Goal: Complete application form

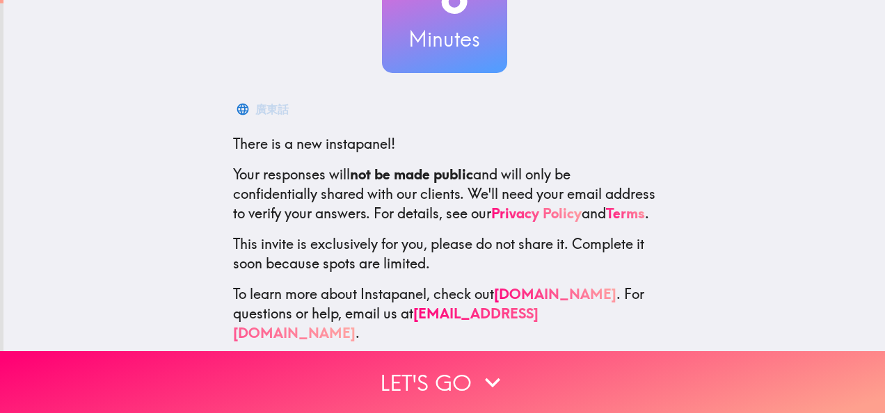
scroll to position [166, 0]
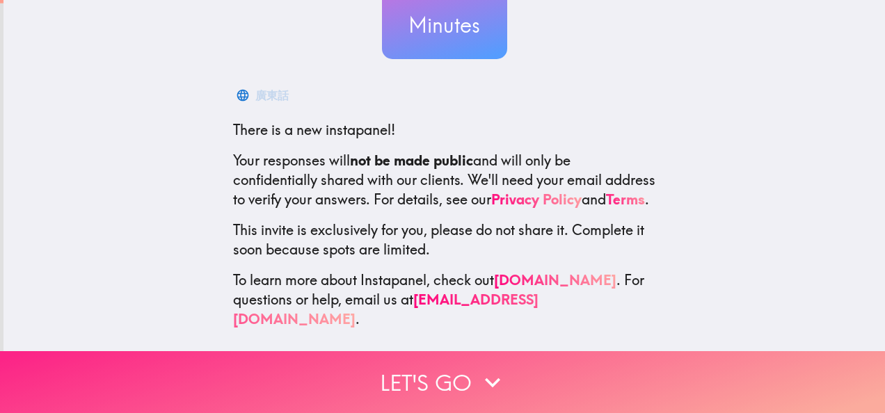
click at [414, 377] on button "Let's go" at bounding box center [442, 382] width 885 height 62
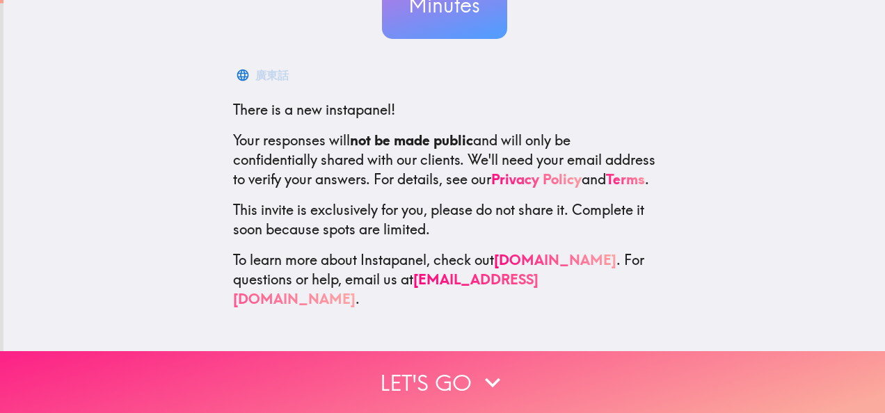
scroll to position [32, 0]
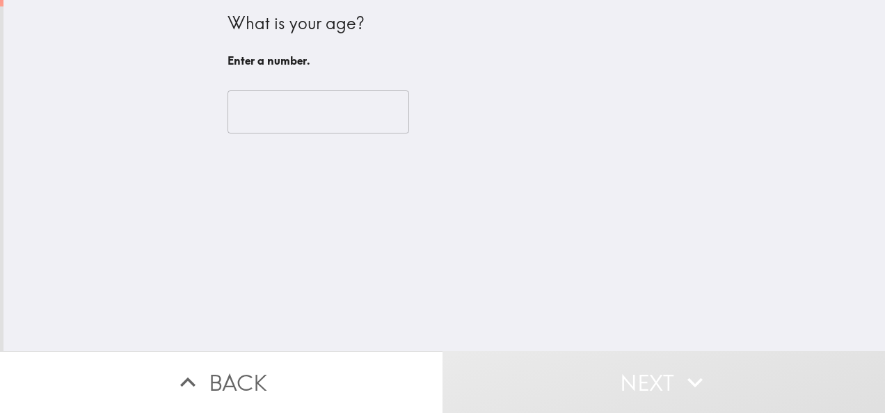
click at [247, 118] on input "number" at bounding box center [319, 111] width 182 height 43
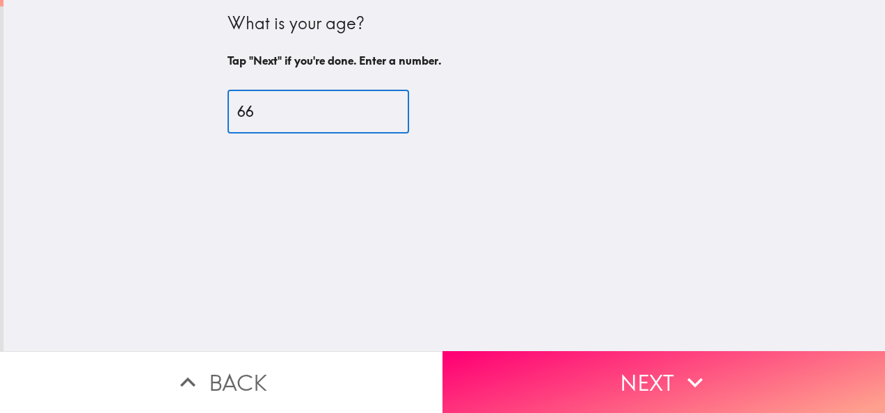
type input "66"
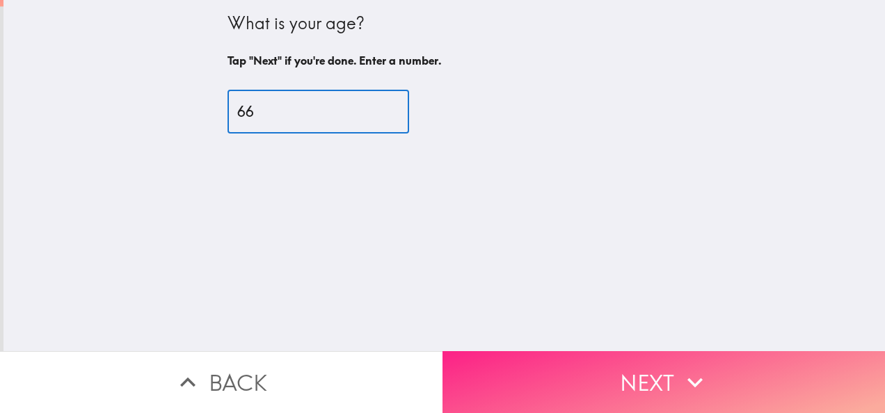
click at [753, 369] on button "Next" at bounding box center [664, 382] width 443 height 62
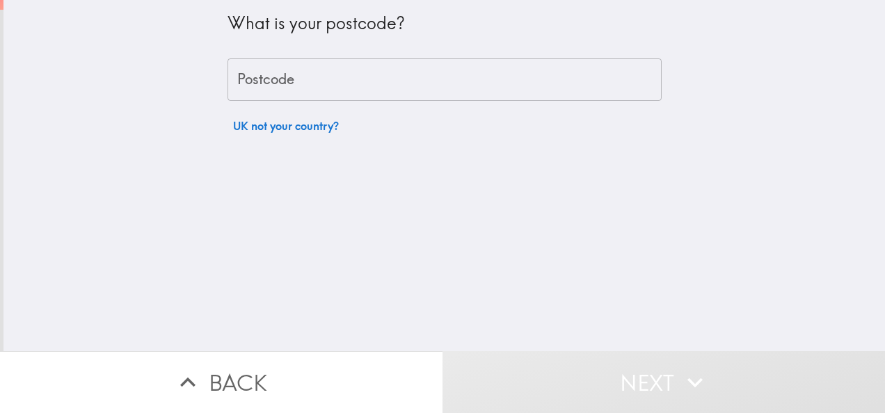
click at [232, 75] on div "Postcode Postcode" at bounding box center [445, 79] width 434 height 43
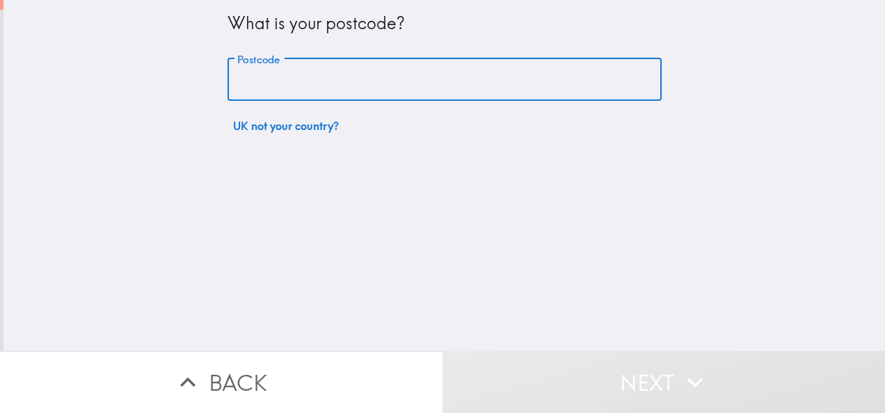
type input "NG10 2ES"
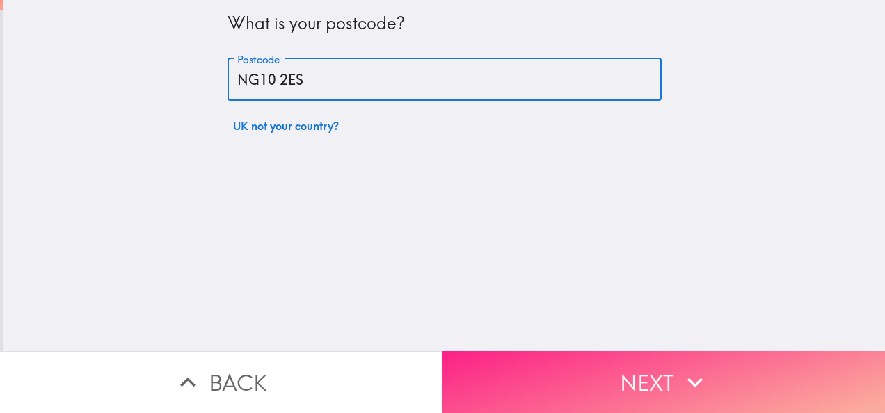
click at [739, 373] on button "Next" at bounding box center [664, 382] width 443 height 62
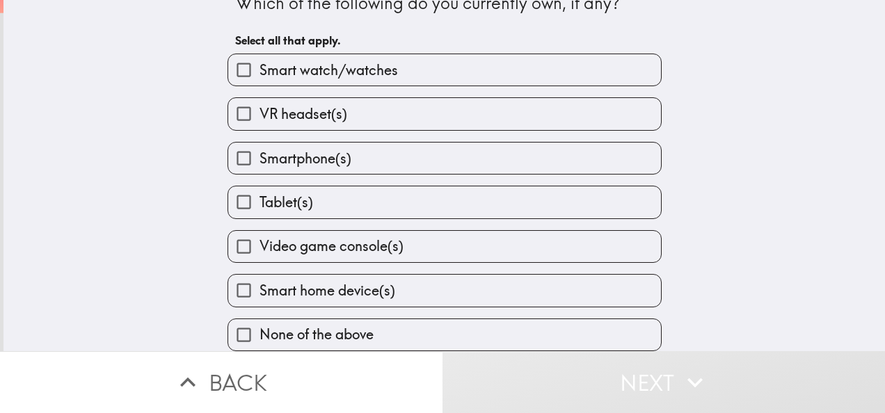
scroll to position [33, 0]
click at [263, 149] on span "Smartphone(s)" at bounding box center [306, 158] width 92 height 19
click at [260, 148] on input "Smartphone(s)" at bounding box center [243, 158] width 31 height 31
checkbox input "true"
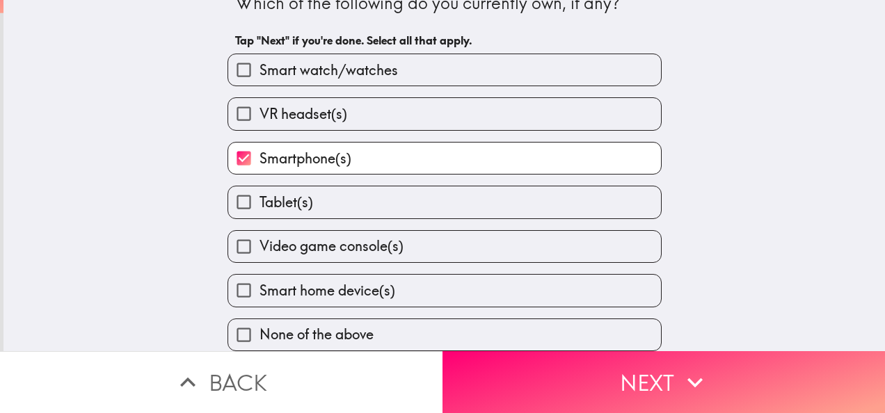
click at [270, 196] on span "Tablet(s)" at bounding box center [287, 202] width 54 height 19
click at [260, 196] on input "Tablet(s)" at bounding box center [243, 202] width 31 height 31
checkbox input "true"
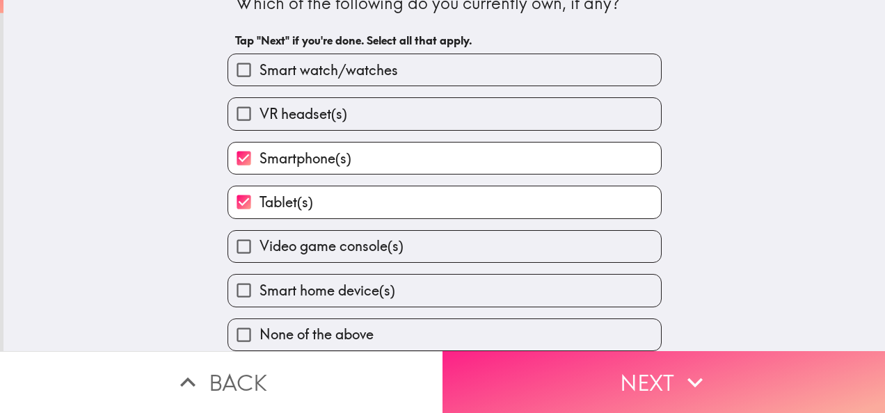
click at [750, 384] on button "Next" at bounding box center [664, 382] width 443 height 62
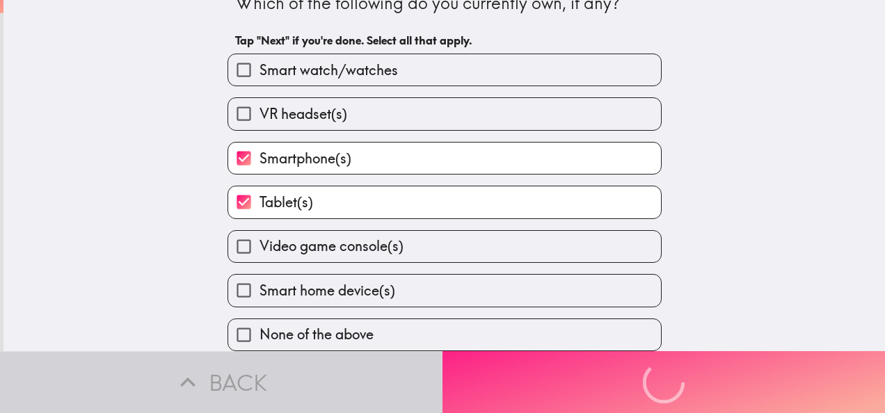
scroll to position [0, 0]
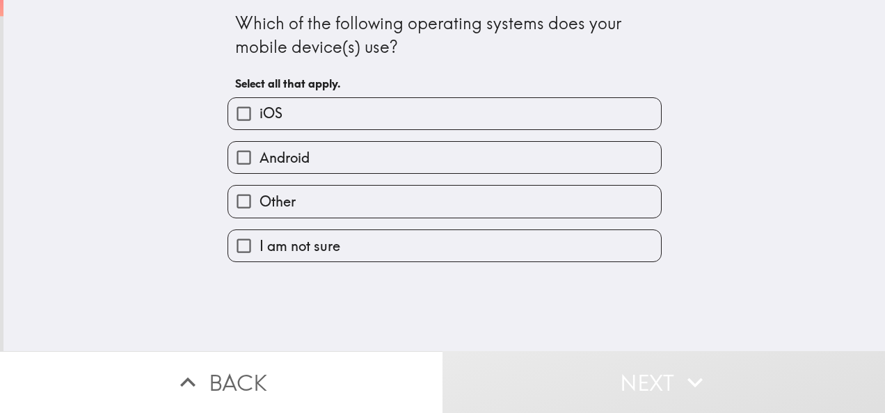
click at [248, 166] on input "Android" at bounding box center [243, 157] width 31 height 31
checkbox input "true"
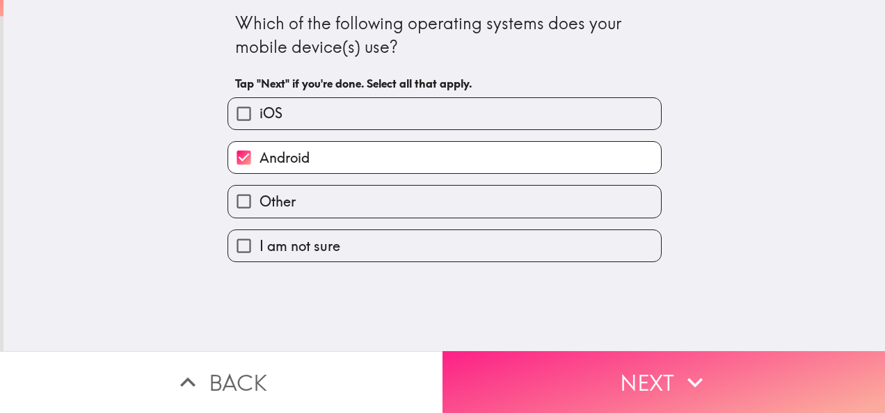
click at [727, 384] on button "Next" at bounding box center [664, 382] width 443 height 62
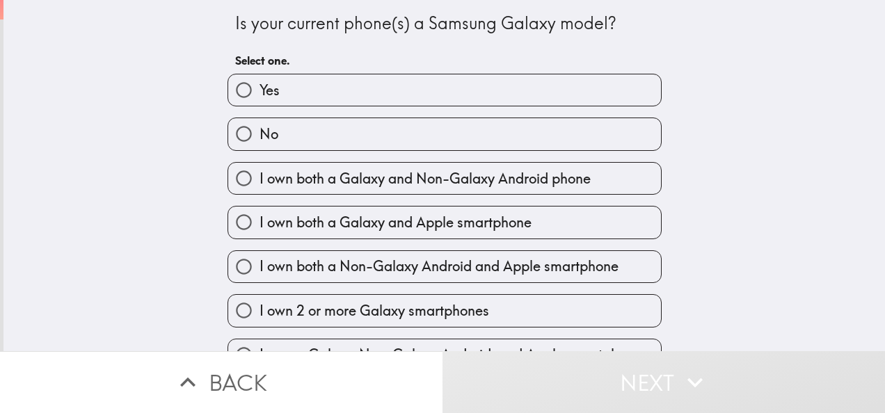
click at [264, 92] on span "Yes" at bounding box center [270, 90] width 20 height 19
click at [260, 92] on input "Yes" at bounding box center [243, 89] width 31 height 31
radio input "true"
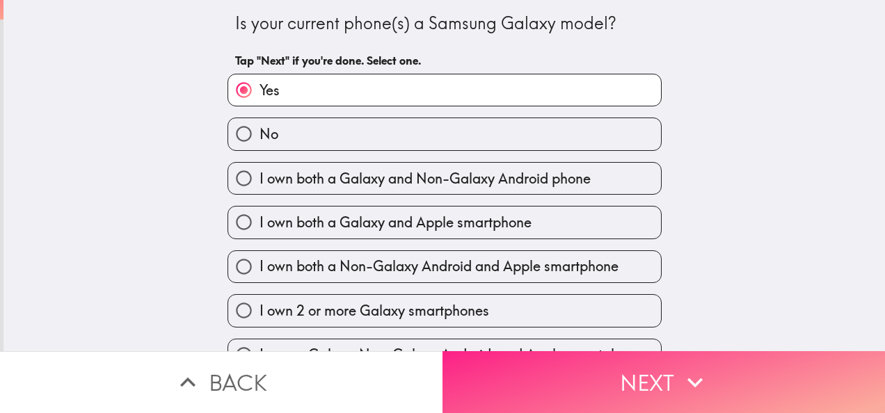
click at [711, 397] on button "Next" at bounding box center [664, 382] width 443 height 62
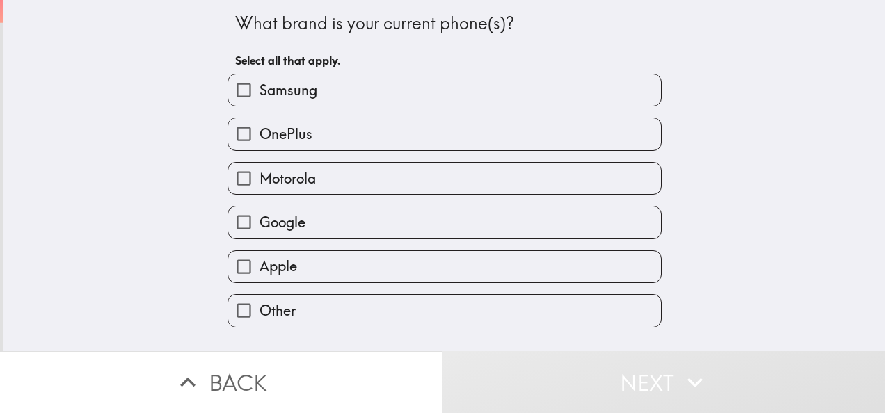
click at [290, 86] on span "Samsung" at bounding box center [289, 90] width 58 height 19
click at [260, 86] on input "Samsung" at bounding box center [243, 89] width 31 height 31
checkbox input "true"
click at [716, 383] on button "Next" at bounding box center [664, 382] width 443 height 62
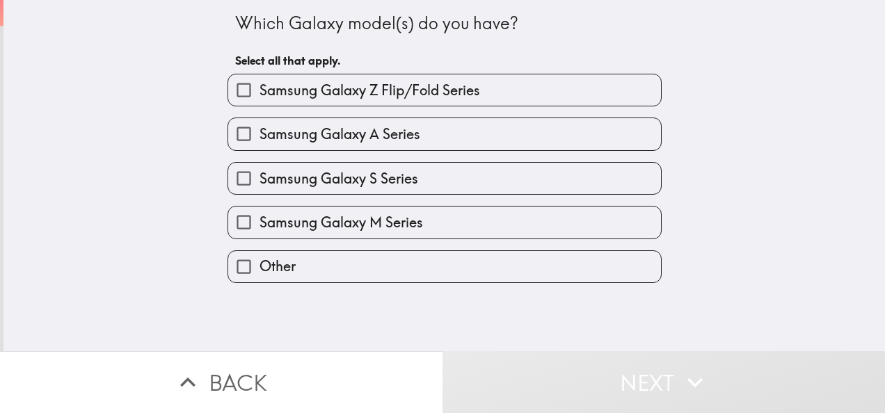
click at [281, 140] on span "Samsung Galaxy A Series" at bounding box center [340, 134] width 161 height 19
click at [260, 140] on input "Samsung Galaxy A Series" at bounding box center [243, 133] width 31 height 31
checkbox input "true"
click at [720, 385] on button "Next" at bounding box center [664, 382] width 443 height 62
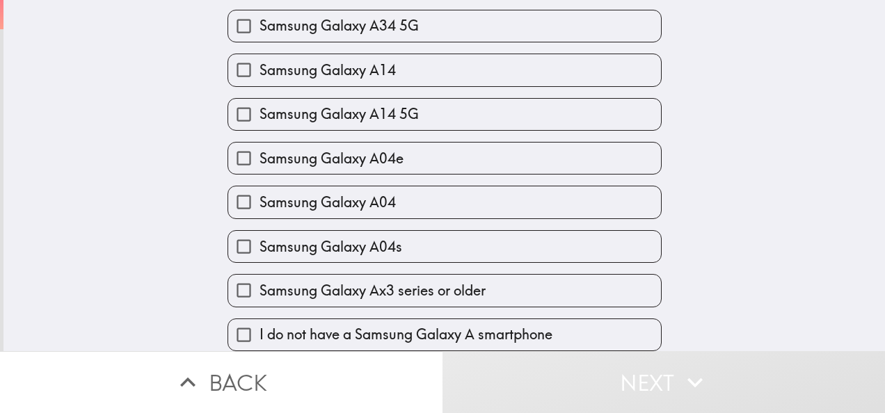
scroll to position [792, 0]
click at [339, 292] on label "Samsung Galaxy Ax3 series or older" at bounding box center [444, 290] width 433 height 31
click at [260, 292] on input "Samsung Galaxy Ax3 series or older" at bounding box center [243, 290] width 31 height 31
checkbox input "true"
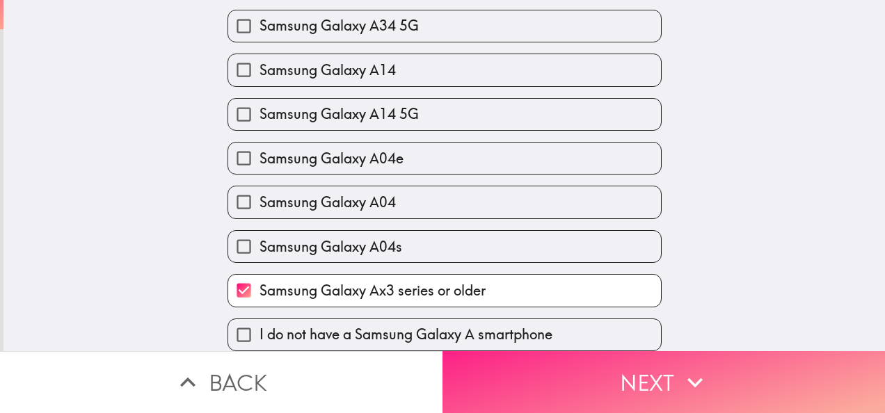
click at [716, 385] on button "Next" at bounding box center [664, 382] width 443 height 62
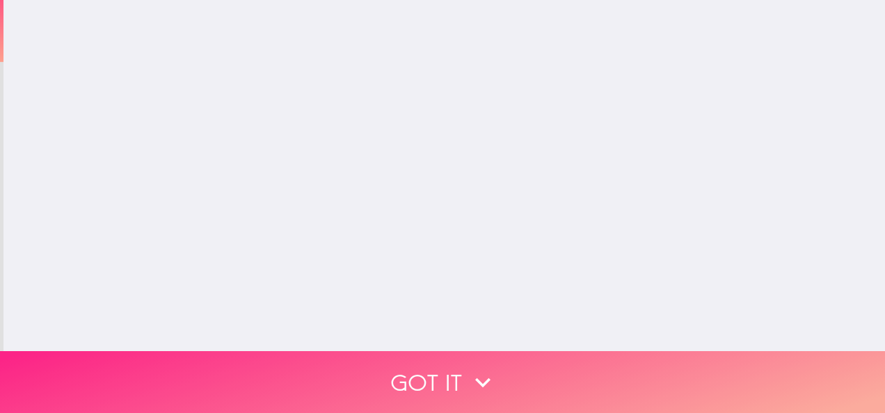
scroll to position [0, 0]
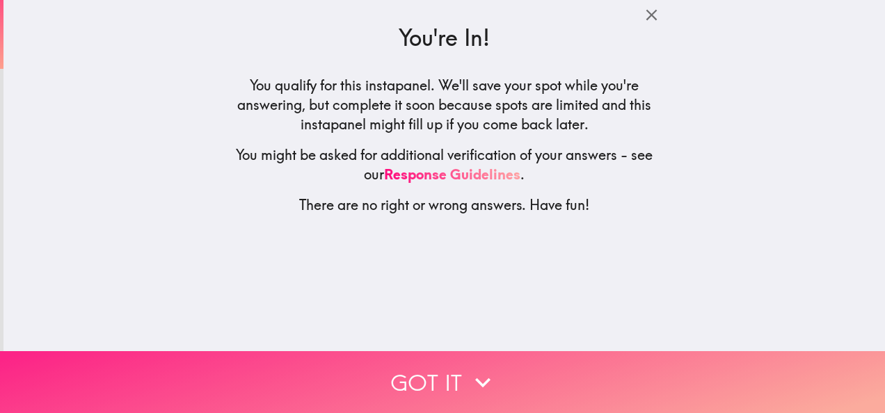
click at [727, 373] on button "Got it" at bounding box center [442, 382] width 885 height 62
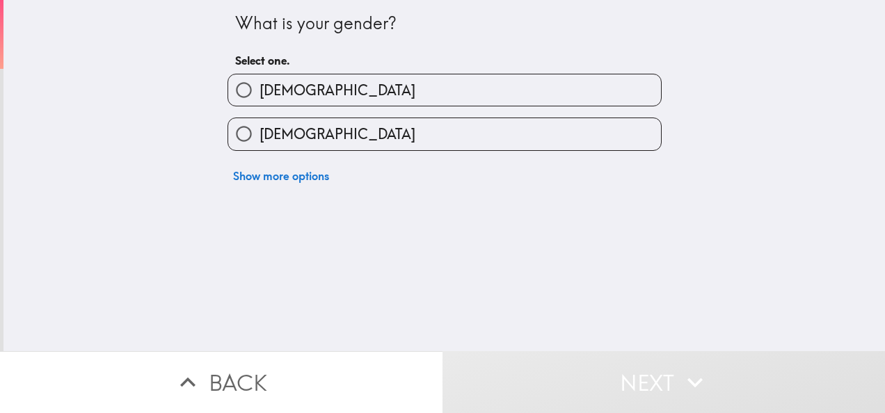
click at [317, 135] on label "[DEMOGRAPHIC_DATA]" at bounding box center [444, 133] width 433 height 31
click at [260, 135] on input "[DEMOGRAPHIC_DATA]" at bounding box center [243, 133] width 31 height 31
radio input "true"
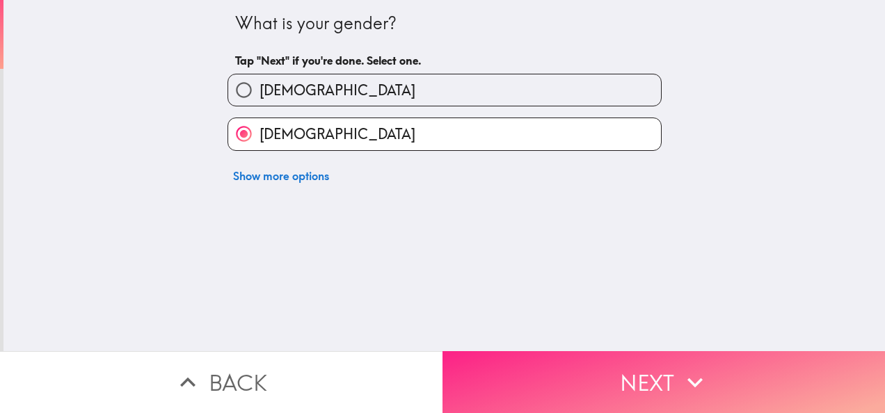
click at [768, 372] on button "Next" at bounding box center [664, 382] width 443 height 62
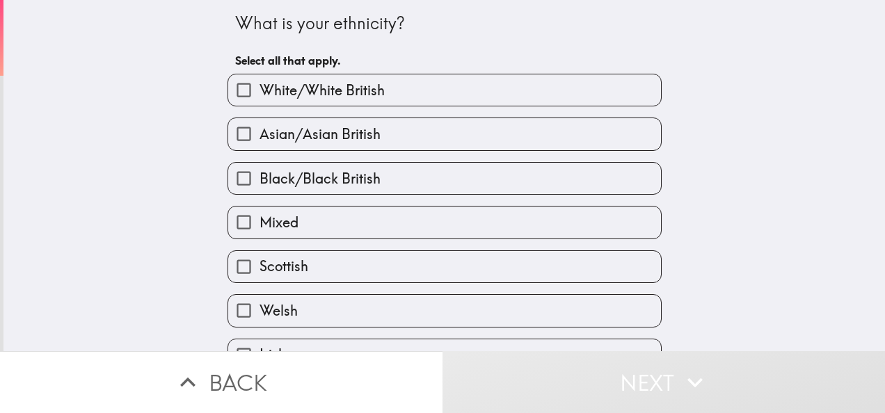
click at [291, 84] on span "White/White British" at bounding box center [322, 90] width 125 height 19
click at [260, 84] on input "White/White British" at bounding box center [243, 89] width 31 height 31
checkbox input "true"
click at [749, 377] on button "Next" at bounding box center [664, 382] width 443 height 62
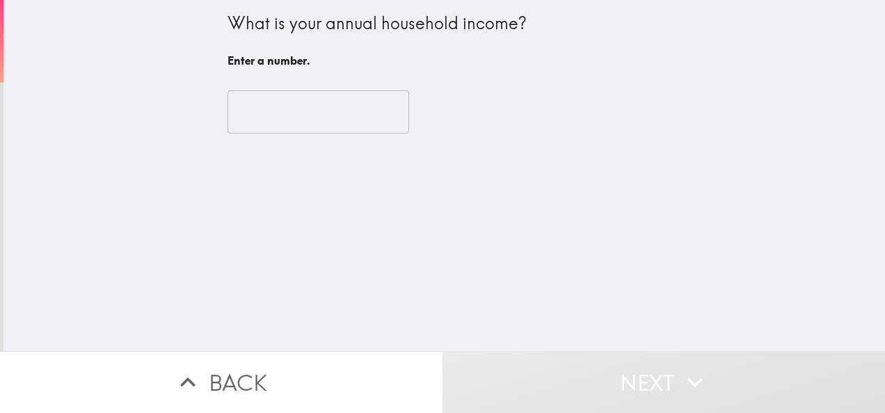
click at [273, 109] on input "number" at bounding box center [319, 111] width 182 height 43
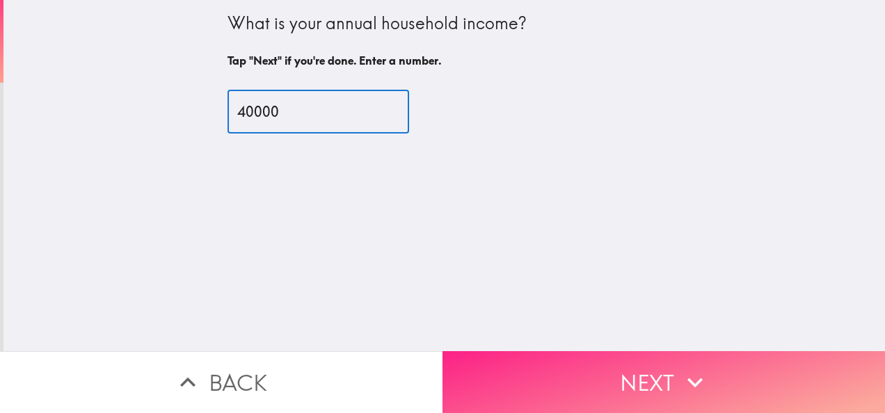
type input "40000"
click at [736, 356] on button "Next" at bounding box center [664, 382] width 443 height 62
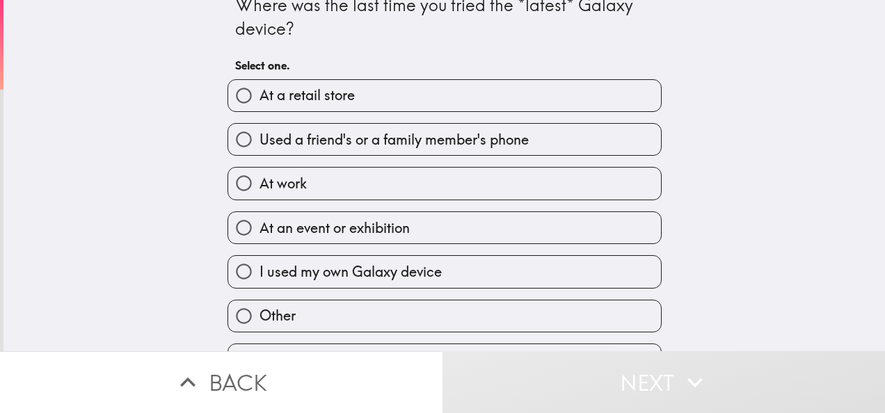
scroll to position [57, 0]
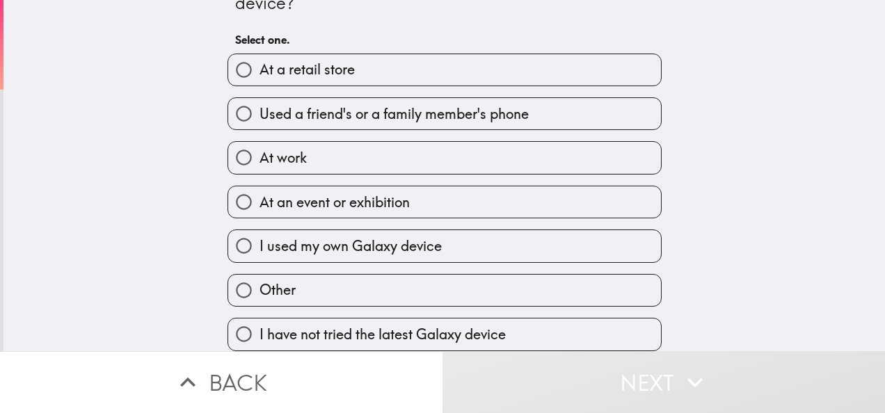
click at [401, 325] on span "I have not tried the latest Galaxy device" at bounding box center [383, 334] width 246 height 19
click at [260, 319] on input "I have not tried the latest Galaxy device" at bounding box center [243, 334] width 31 height 31
radio input "true"
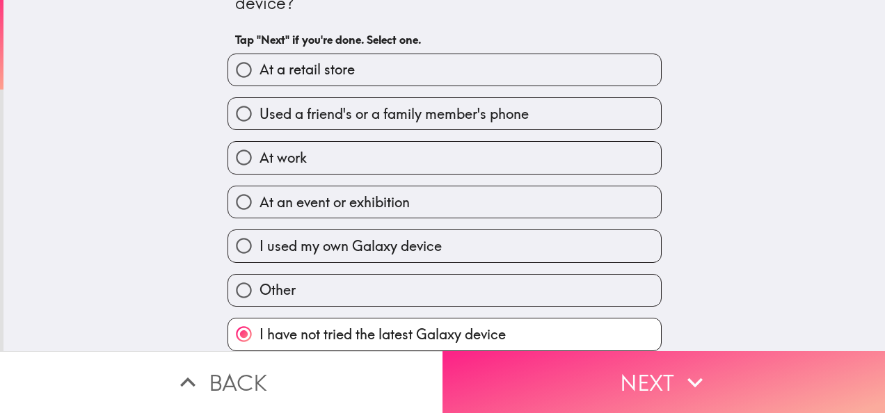
click at [750, 379] on button "Next" at bounding box center [664, 382] width 443 height 62
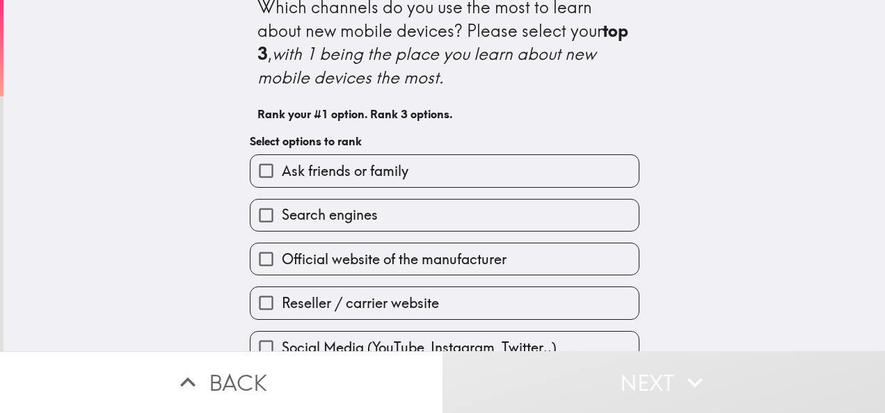
scroll to position [17, 0]
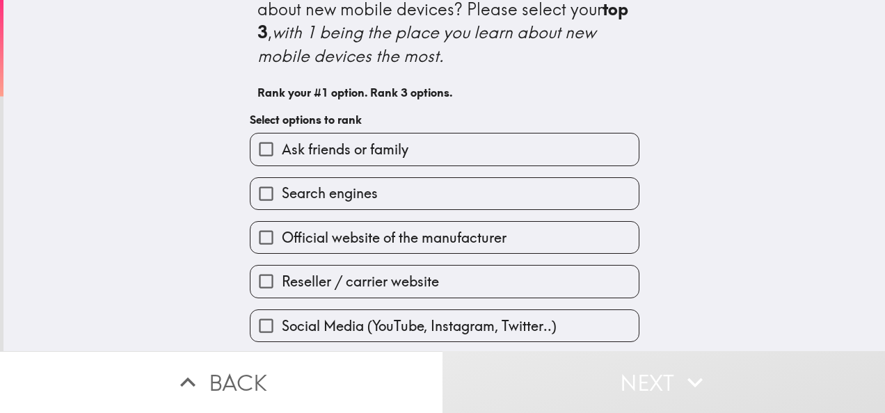
click at [313, 155] on span "Ask friends or family" at bounding box center [345, 149] width 127 height 19
click at [282, 155] on input "Ask friends or family" at bounding box center [266, 149] width 31 height 31
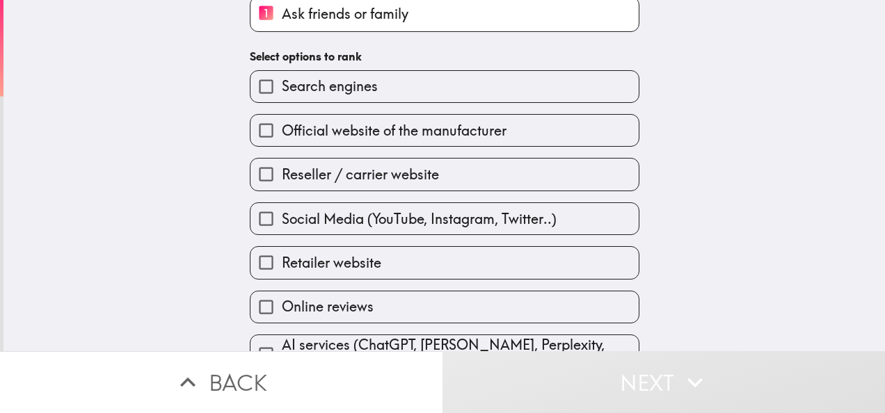
scroll to position [146, 0]
click at [327, 130] on span "Official website of the manufacturer" at bounding box center [394, 132] width 225 height 19
click at [282, 130] on input "Official website of the manufacturer" at bounding box center [266, 131] width 31 height 31
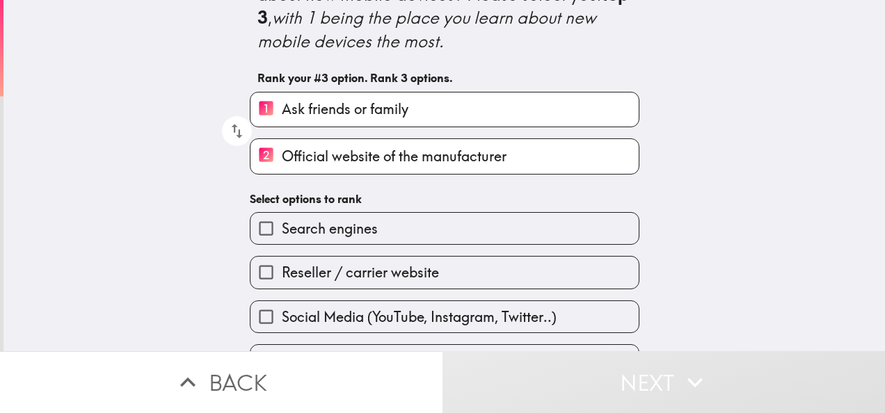
scroll to position [49, 0]
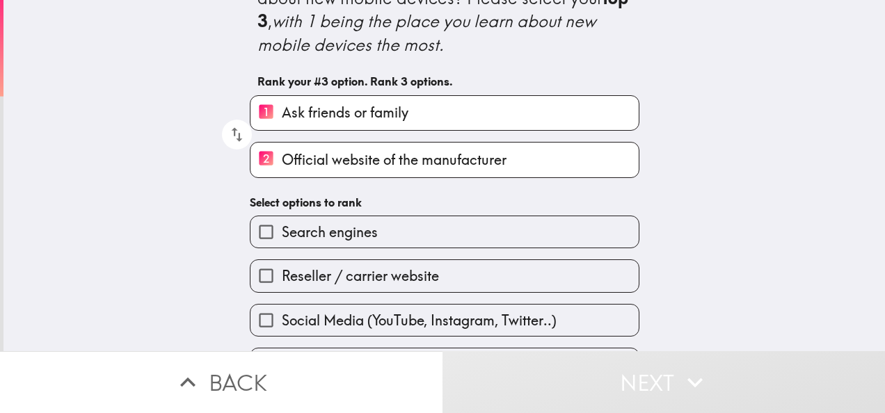
click at [335, 230] on span "Search engines" at bounding box center [330, 232] width 96 height 19
click at [282, 230] on input "Search engines" at bounding box center [266, 231] width 31 height 31
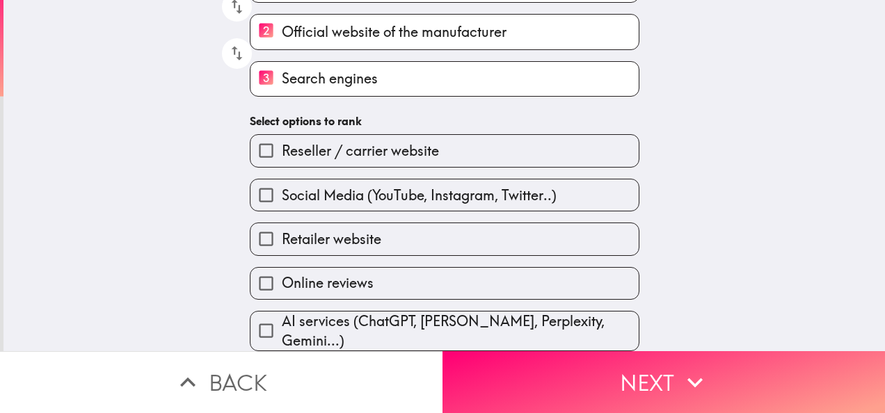
scroll to position [184, 0]
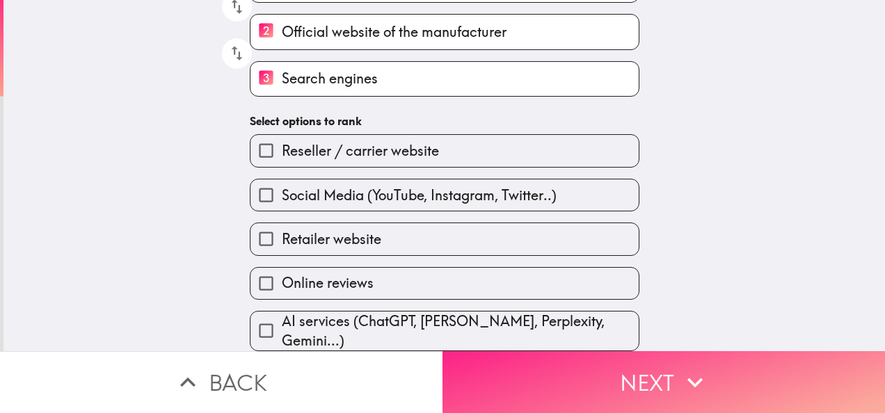
click at [745, 369] on button "Next" at bounding box center [664, 382] width 443 height 62
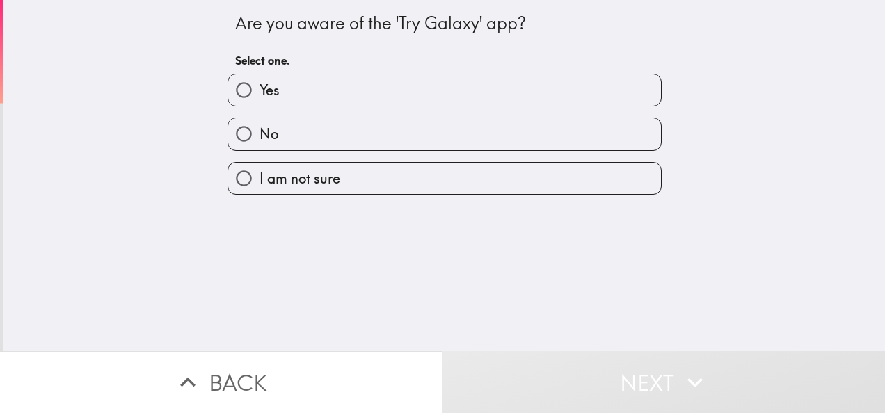
click at [228, 139] on input "No" at bounding box center [243, 133] width 31 height 31
radio input "true"
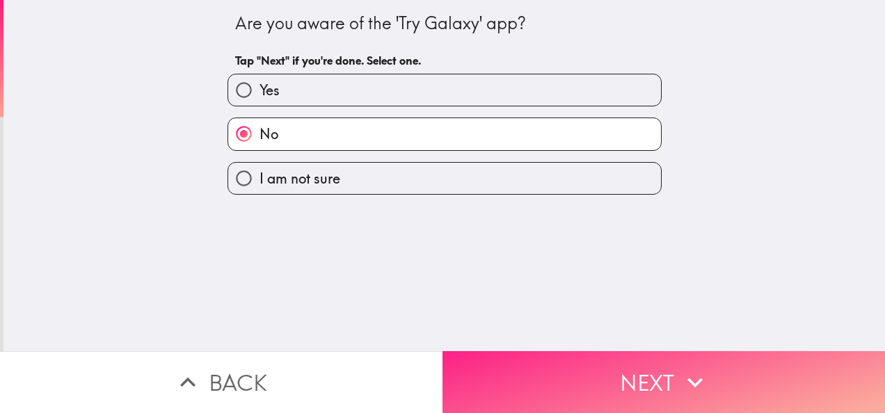
click at [762, 393] on button "Next" at bounding box center [664, 382] width 443 height 62
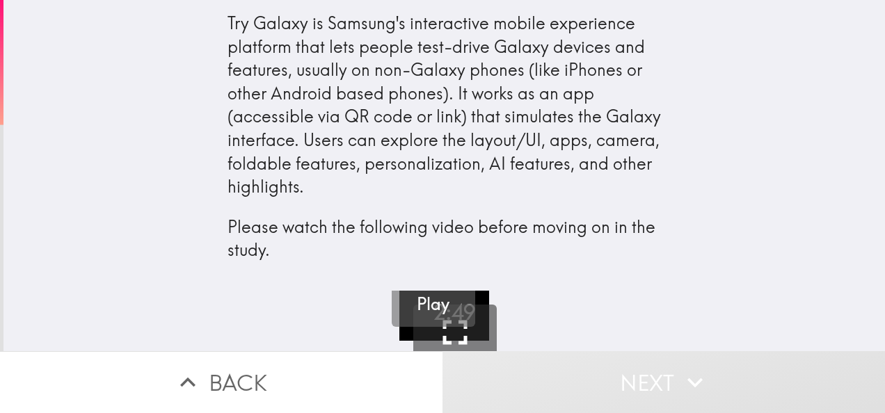
click at [417, 312] on h5 "Play" at bounding box center [433, 305] width 33 height 24
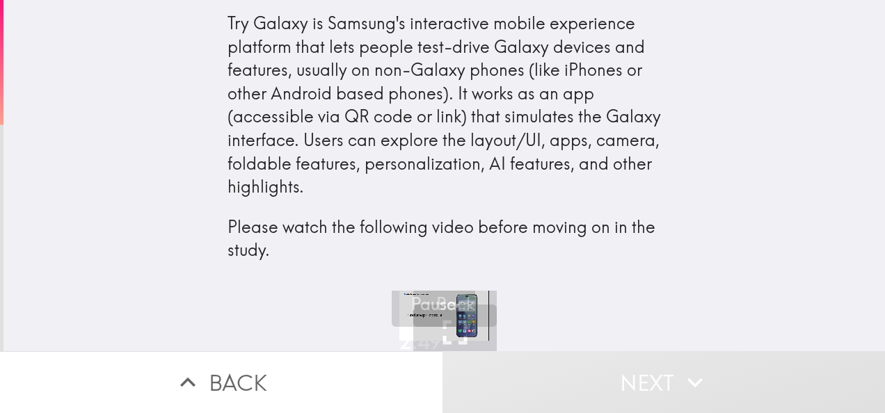
click at [299, 292] on div "0:53 / 2:49 Fullscreen 10 Back Pause" at bounding box center [444, 321] width 882 height 61
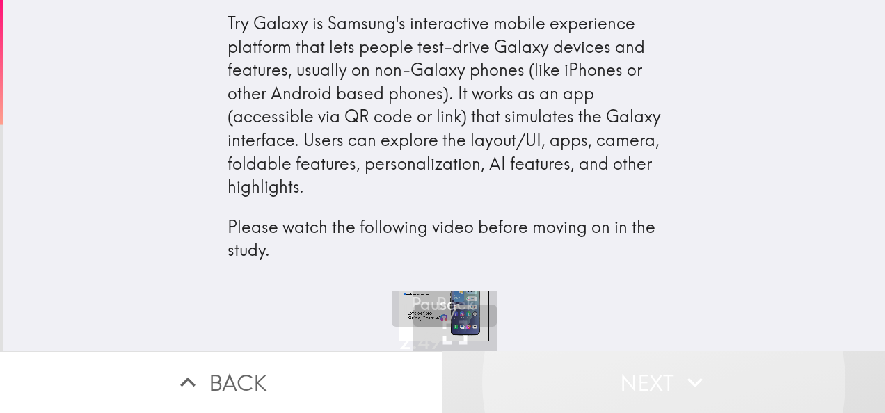
click at [713, 384] on button "Next" at bounding box center [664, 382] width 443 height 62
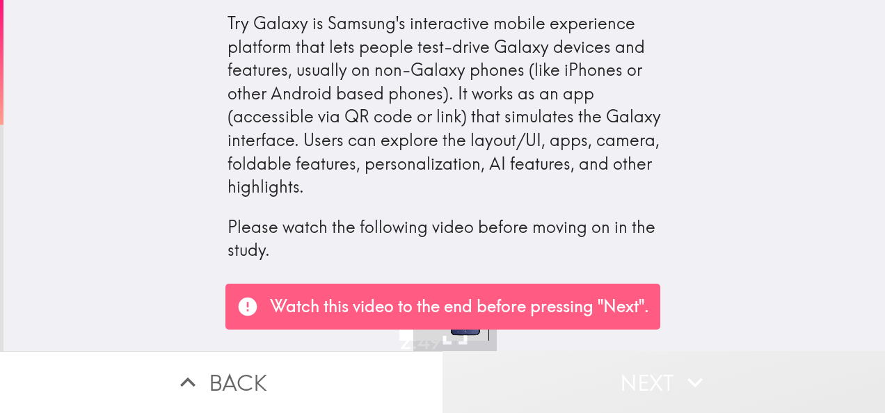
click at [773, 285] on div "Try Galaxy is Samsung's interactive mobile experience platform that lets people…" at bounding box center [444, 145] width 882 height 291
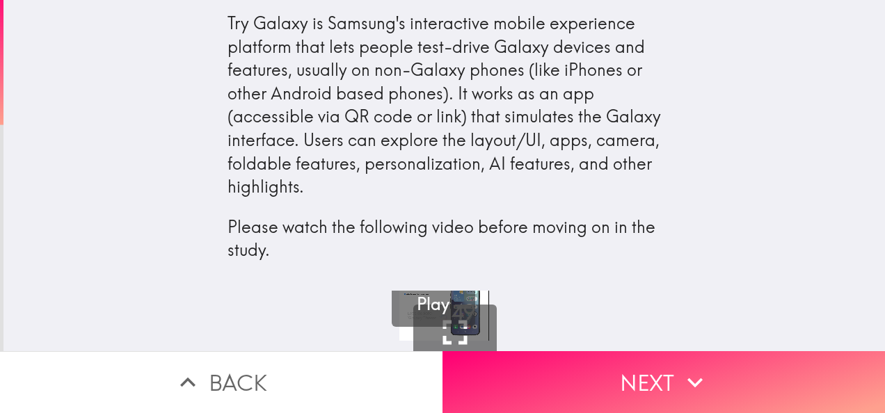
click at [770, 380] on button "Next" at bounding box center [664, 382] width 443 height 62
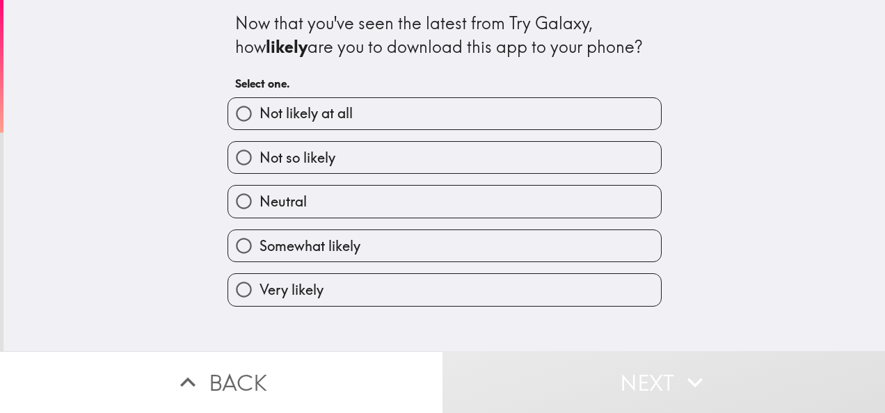
click at [280, 110] on span "Not likely at all" at bounding box center [306, 113] width 93 height 19
click at [260, 110] on input "Not likely at all" at bounding box center [243, 113] width 31 height 31
radio input "true"
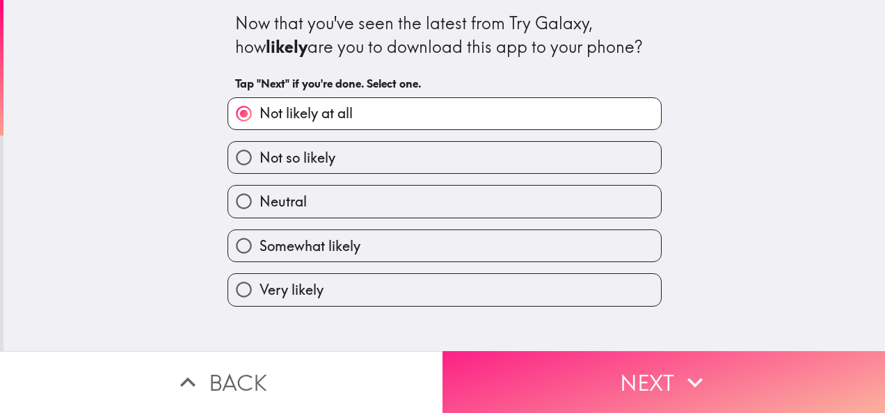
click at [748, 374] on button "Next" at bounding box center [664, 382] width 443 height 62
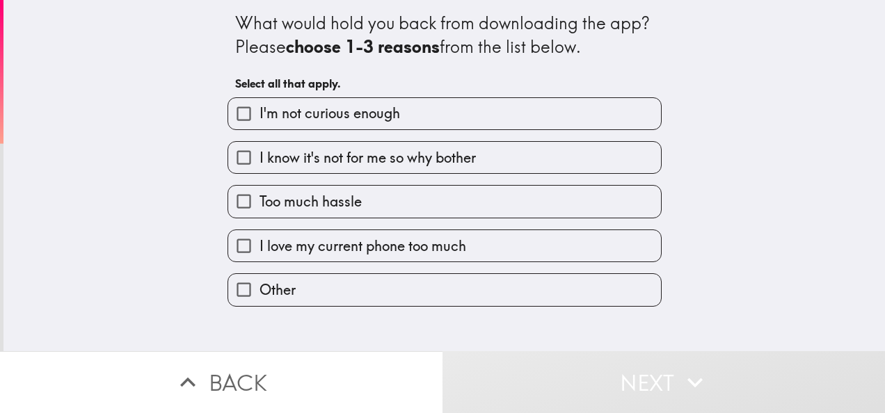
click at [317, 120] on span "I'm not curious enough" at bounding box center [330, 113] width 141 height 19
click at [260, 120] on input "I'm not curious enough" at bounding box center [243, 113] width 31 height 31
checkbox input "true"
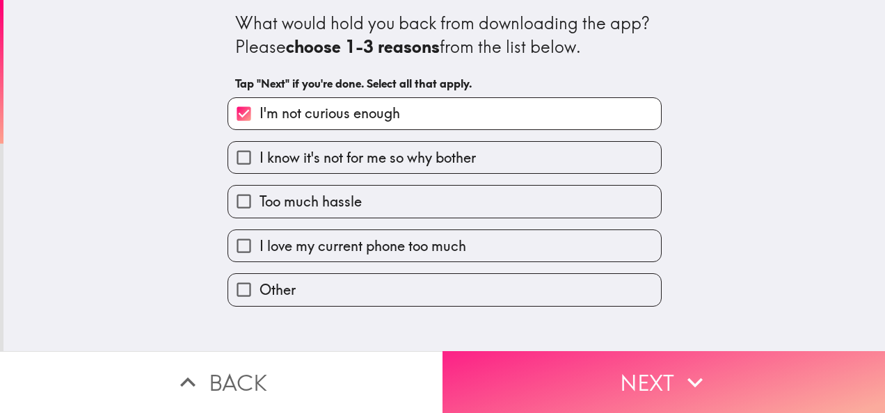
click at [735, 386] on button "Next" at bounding box center [664, 382] width 443 height 62
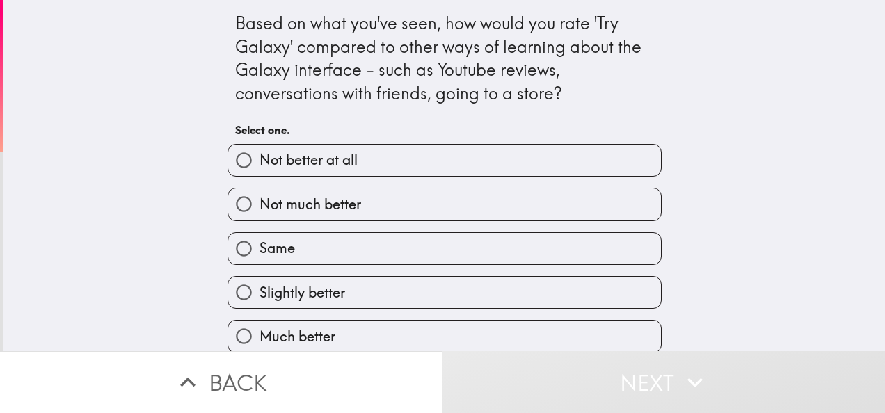
scroll to position [15, 0]
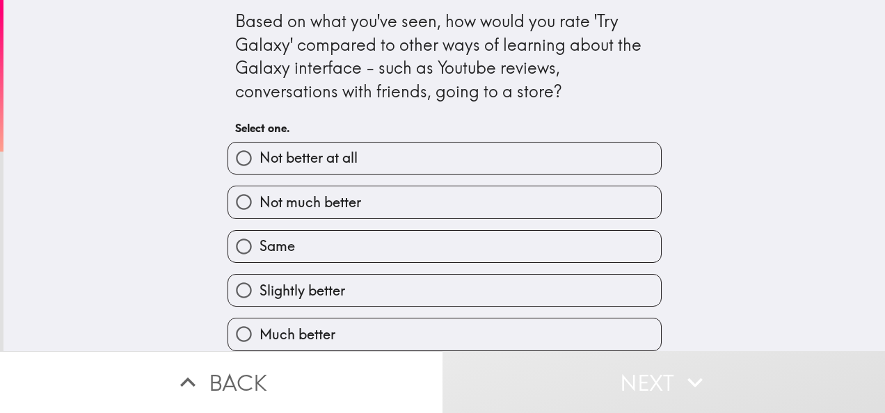
click at [401, 292] on label "Slightly better" at bounding box center [444, 290] width 433 height 31
click at [260, 292] on input "Slightly better" at bounding box center [243, 290] width 31 height 31
radio input "true"
click at [748, 379] on button "Next" at bounding box center [664, 382] width 443 height 62
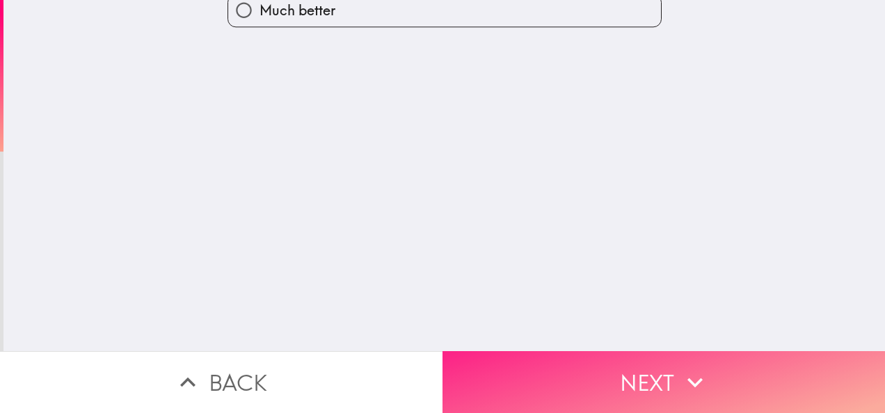
scroll to position [0, 0]
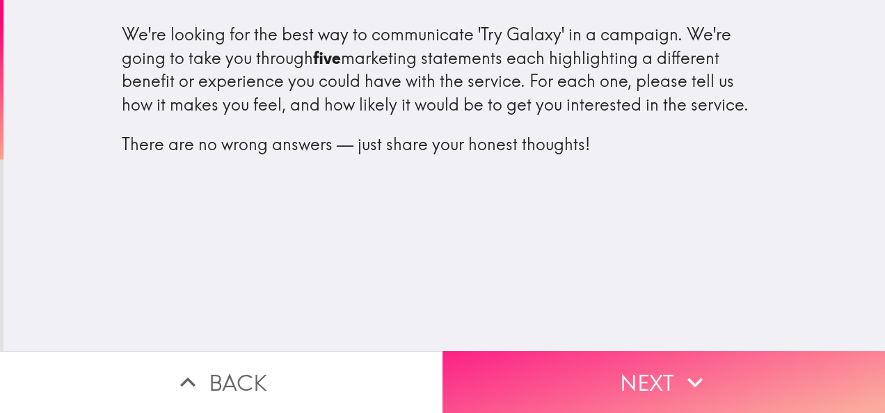
click at [497, 365] on button "Next" at bounding box center [664, 382] width 443 height 62
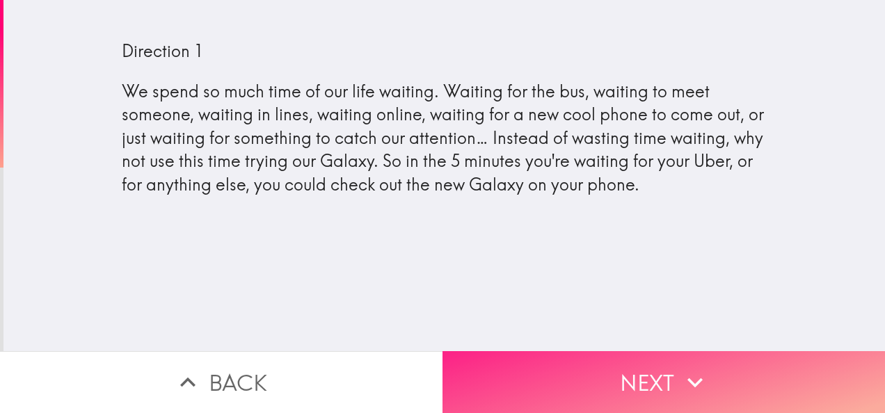
click at [498, 372] on button "Next" at bounding box center [664, 382] width 443 height 62
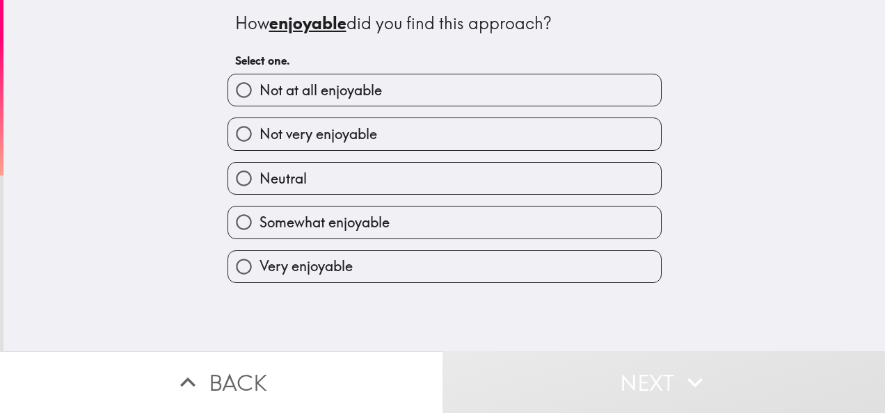
click at [331, 184] on label "Neutral" at bounding box center [444, 178] width 433 height 31
click at [260, 184] on input "Neutral" at bounding box center [243, 178] width 31 height 31
radio input "true"
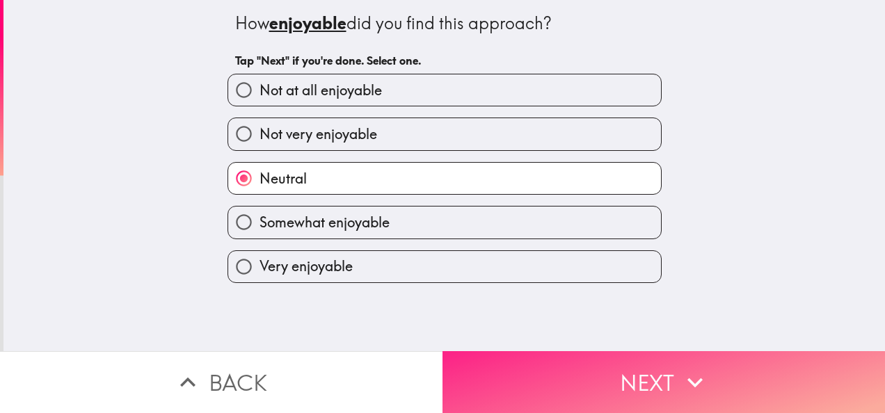
click at [498, 379] on button "Next" at bounding box center [664, 382] width 443 height 62
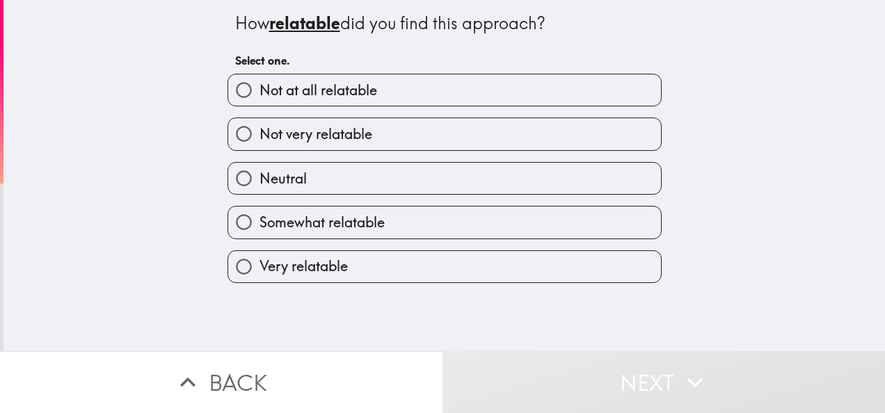
click at [327, 129] on span "Not very relatable" at bounding box center [316, 134] width 113 height 19
click at [260, 129] on input "Not very relatable" at bounding box center [243, 133] width 31 height 31
radio input "true"
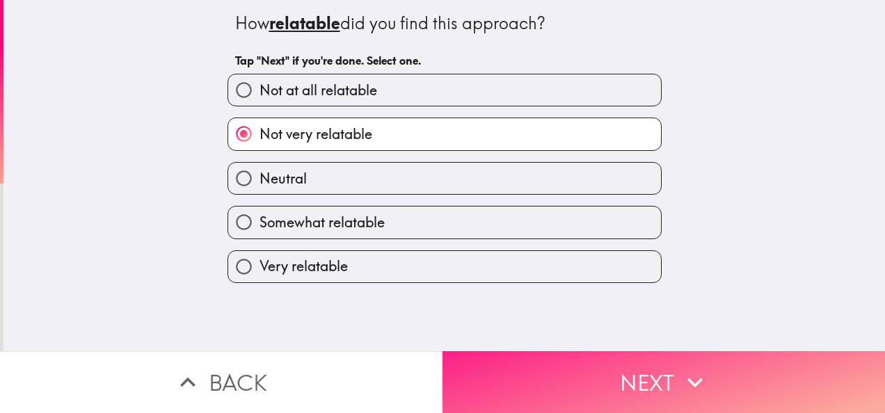
click at [507, 381] on button "Next" at bounding box center [664, 382] width 443 height 62
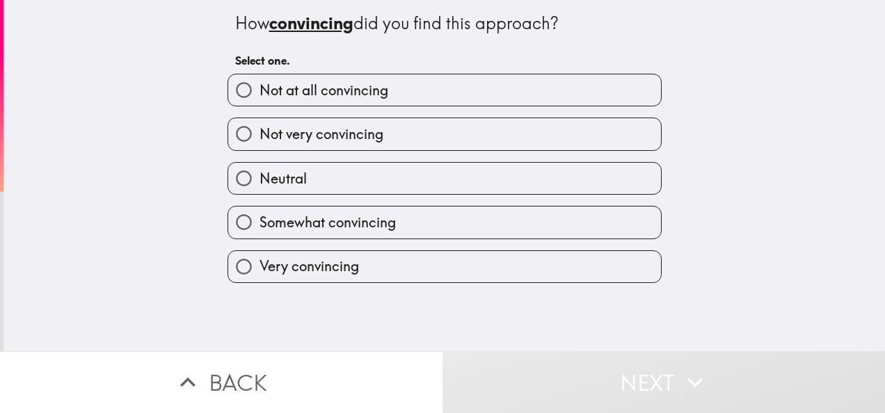
click at [338, 184] on label "Neutral" at bounding box center [444, 178] width 433 height 31
click at [260, 184] on input "Neutral" at bounding box center [243, 178] width 31 height 31
radio input "true"
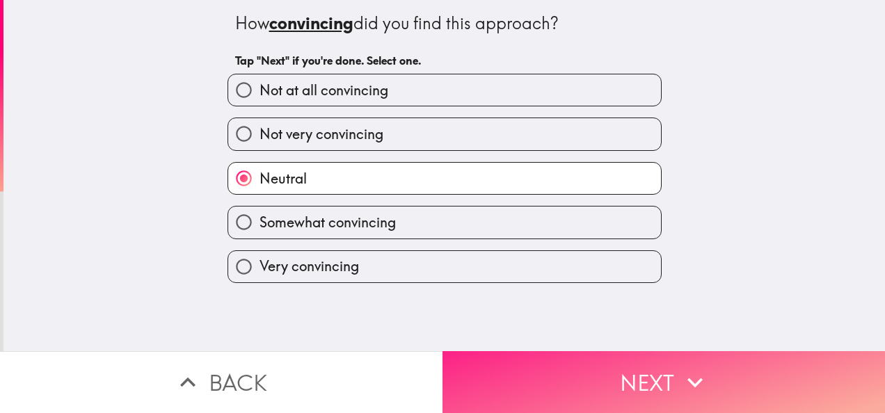
click at [514, 384] on button "Next" at bounding box center [664, 382] width 443 height 62
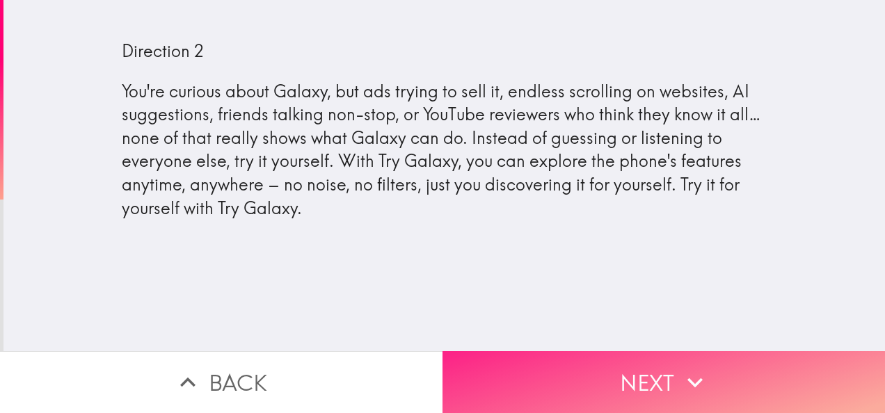
click at [493, 371] on button "Next" at bounding box center [664, 382] width 443 height 62
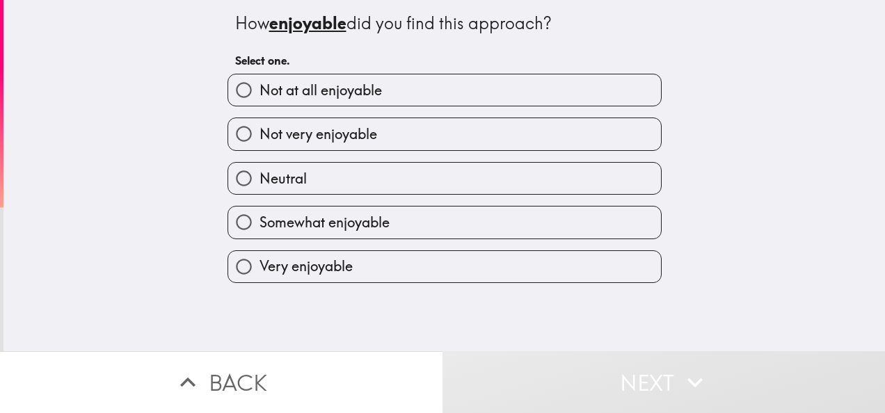
click at [342, 180] on label "Neutral" at bounding box center [444, 178] width 433 height 31
click at [260, 180] on input "Neutral" at bounding box center [243, 178] width 31 height 31
radio input "true"
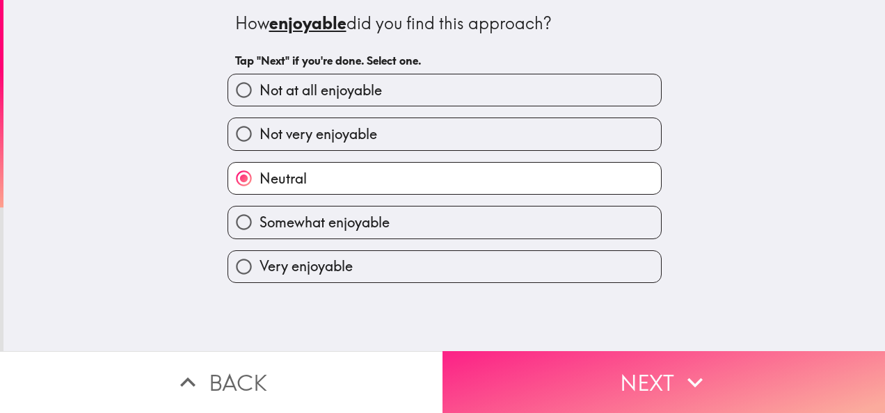
click at [489, 388] on button "Next" at bounding box center [664, 382] width 443 height 62
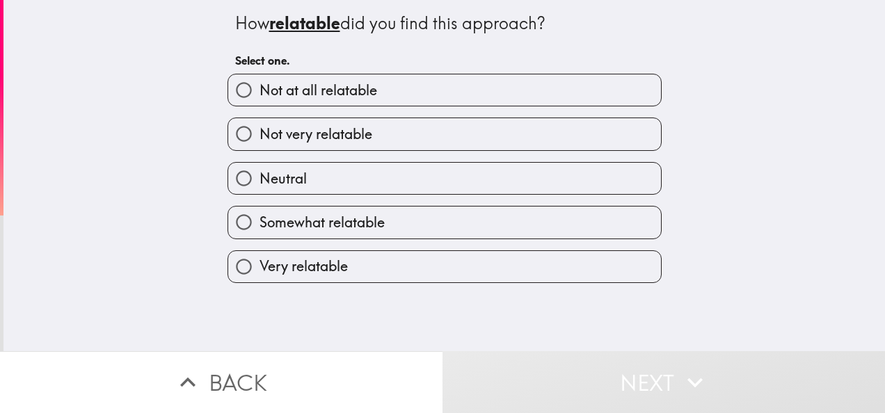
click at [369, 232] on span "Somewhat relatable" at bounding box center [322, 222] width 125 height 19
click at [260, 233] on input "Somewhat relatable" at bounding box center [243, 222] width 31 height 31
radio input "true"
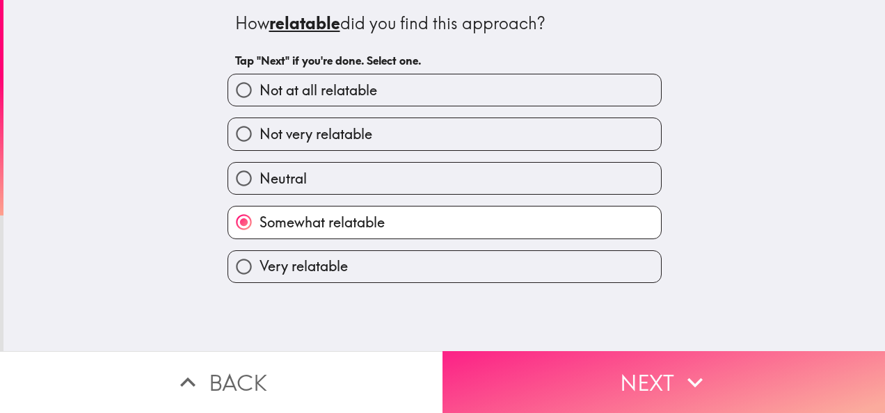
click at [494, 388] on button "Next" at bounding box center [664, 382] width 443 height 62
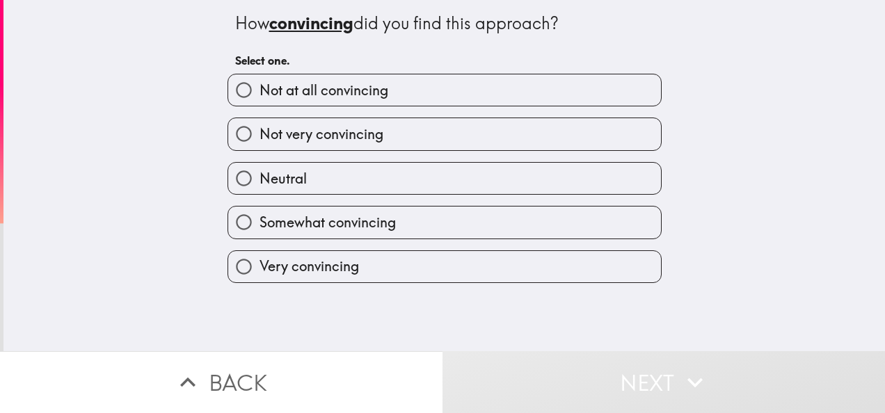
click at [331, 145] on label "Not very convincing" at bounding box center [444, 133] width 433 height 31
click at [260, 145] on input "Not very convincing" at bounding box center [243, 133] width 31 height 31
radio input "true"
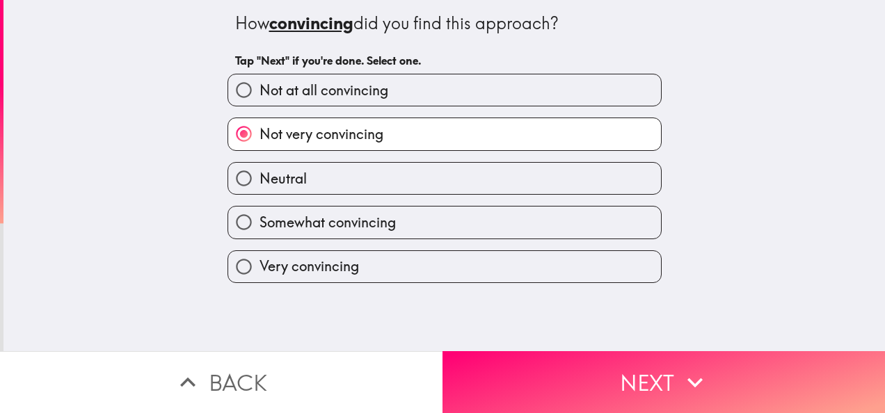
click at [354, 234] on label "Somewhat convincing" at bounding box center [444, 222] width 433 height 31
click at [260, 234] on input "Somewhat convincing" at bounding box center [243, 222] width 31 height 31
radio input "true"
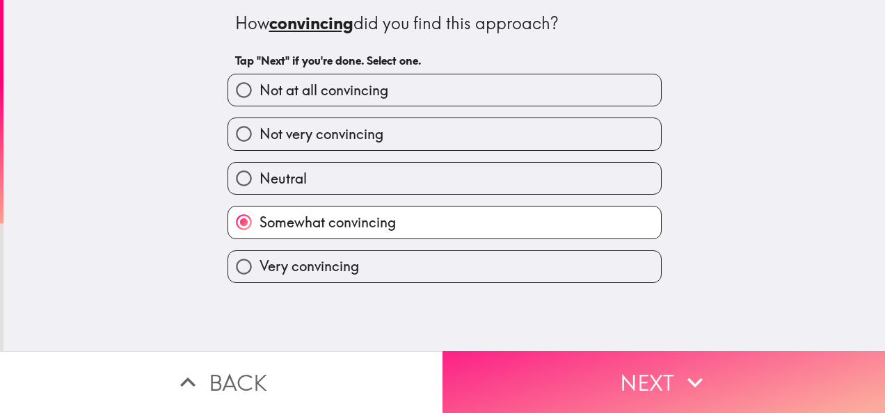
click at [488, 381] on button "Next" at bounding box center [664, 382] width 443 height 62
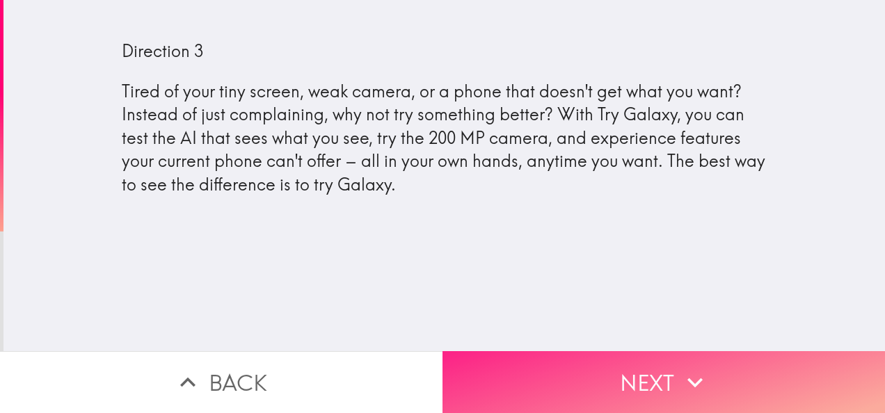
click at [487, 373] on button "Next" at bounding box center [664, 382] width 443 height 62
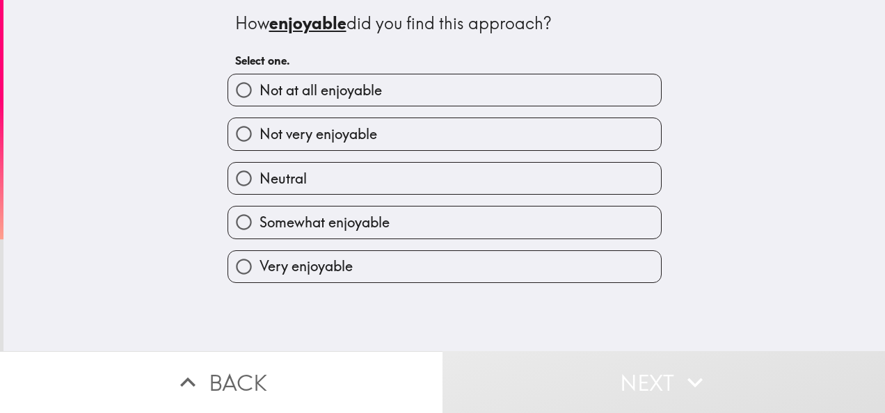
click at [342, 184] on label "Neutral" at bounding box center [444, 178] width 433 height 31
click at [260, 184] on input "Neutral" at bounding box center [243, 178] width 31 height 31
radio input "true"
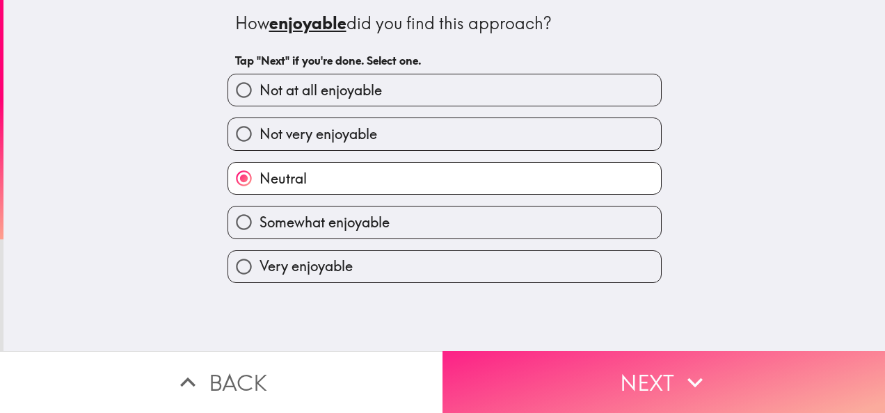
click at [492, 371] on button "Next" at bounding box center [664, 382] width 443 height 62
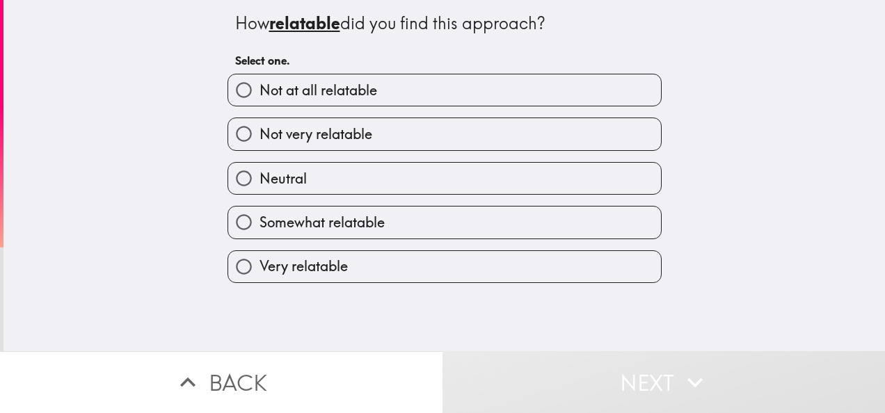
click at [351, 194] on label "Neutral" at bounding box center [444, 178] width 433 height 31
click at [260, 194] on input "Neutral" at bounding box center [243, 178] width 31 height 31
radio input "true"
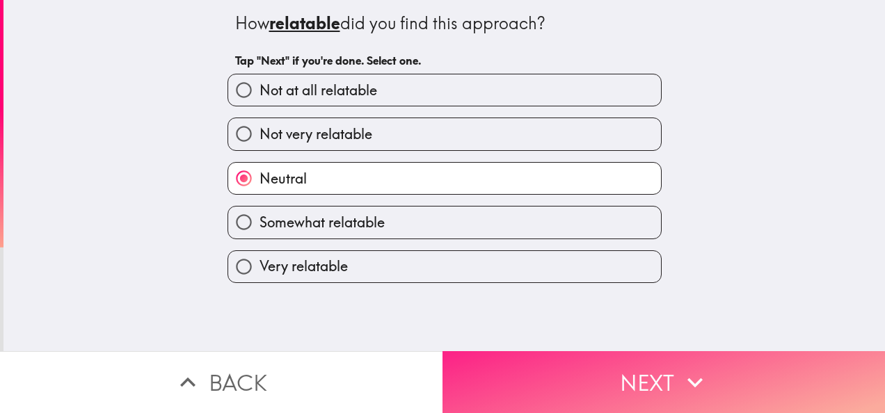
click at [491, 384] on button "Next" at bounding box center [664, 382] width 443 height 62
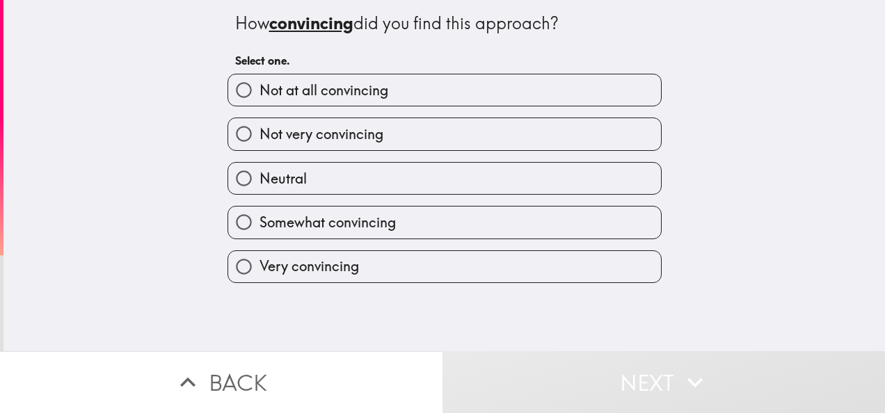
click at [349, 182] on label "Neutral" at bounding box center [444, 178] width 433 height 31
click at [260, 182] on input "Neutral" at bounding box center [243, 178] width 31 height 31
radio input "true"
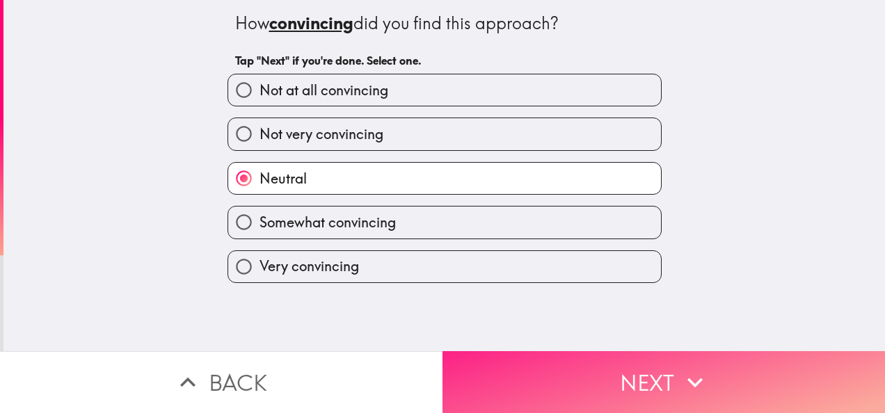
click at [500, 378] on button "Next" at bounding box center [664, 382] width 443 height 62
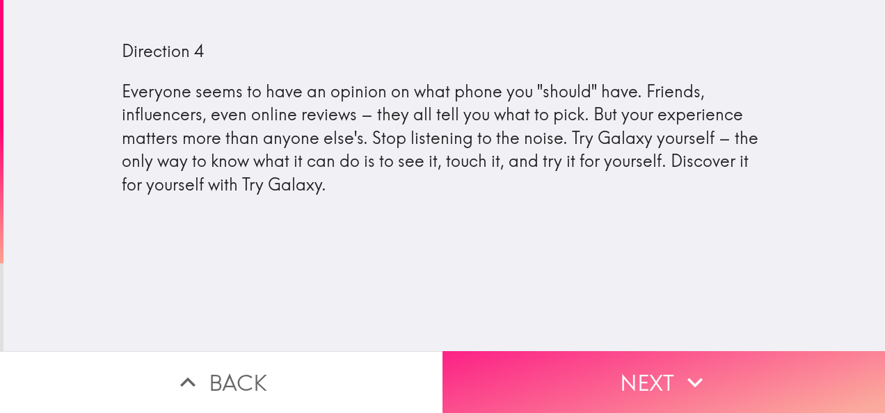
click at [507, 381] on button "Next" at bounding box center [664, 382] width 443 height 62
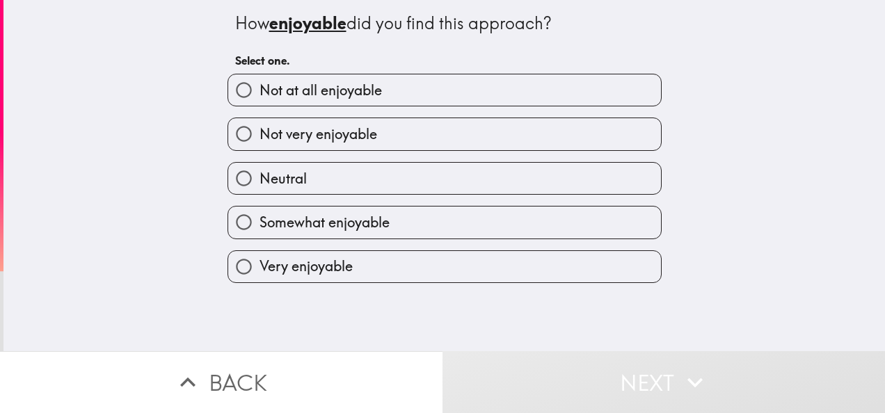
click at [347, 188] on label "Neutral" at bounding box center [444, 178] width 433 height 31
click at [260, 188] on input "Neutral" at bounding box center [243, 178] width 31 height 31
radio input "true"
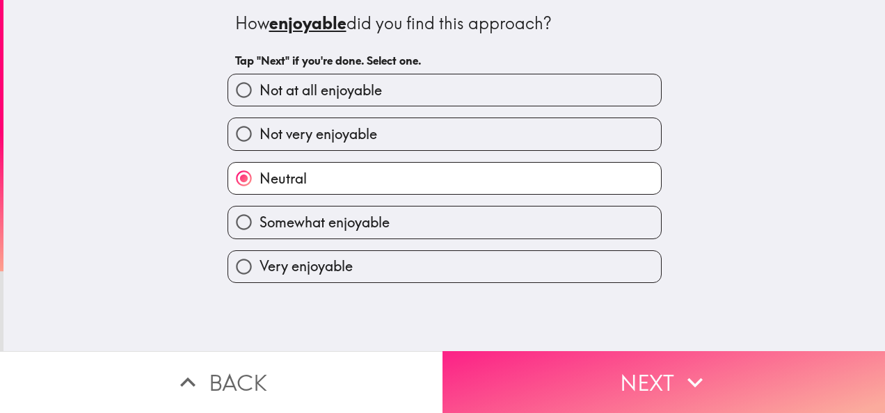
click at [487, 386] on button "Next" at bounding box center [664, 382] width 443 height 62
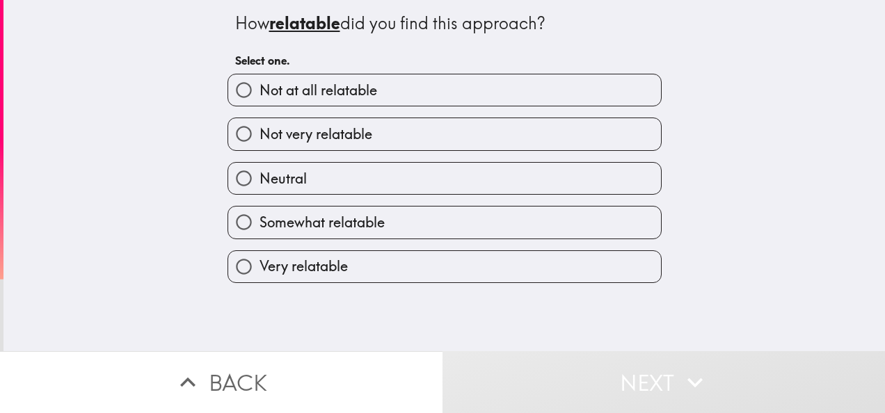
click at [389, 278] on label "Very relatable" at bounding box center [444, 266] width 433 height 31
click at [260, 278] on input "Very relatable" at bounding box center [243, 266] width 31 height 31
radio input "true"
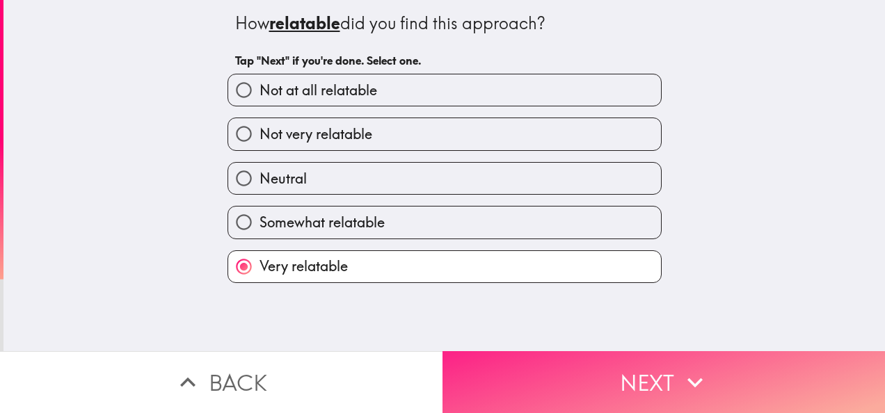
click at [486, 373] on button "Next" at bounding box center [664, 382] width 443 height 62
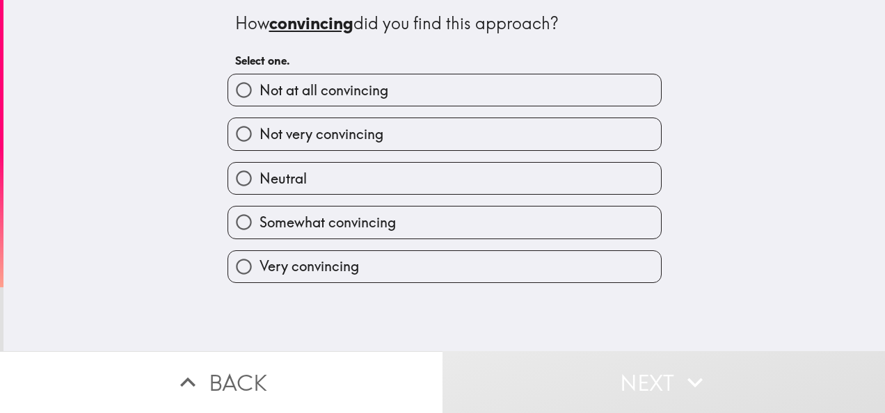
click at [386, 277] on label "Very convincing" at bounding box center [444, 266] width 433 height 31
click at [260, 277] on input "Very convincing" at bounding box center [243, 266] width 31 height 31
radio input "true"
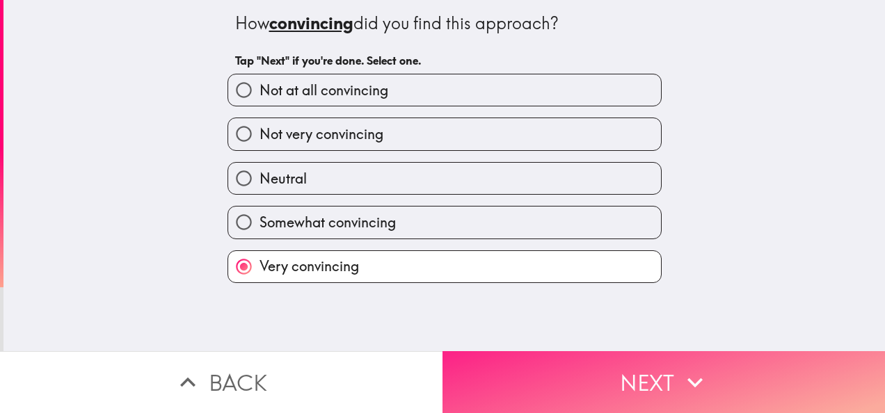
click at [496, 386] on button "Next" at bounding box center [664, 382] width 443 height 62
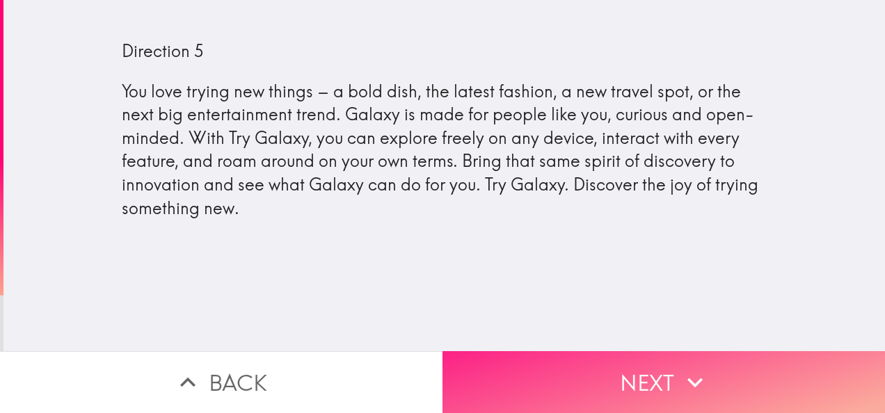
click at [487, 377] on button "Next" at bounding box center [664, 382] width 443 height 62
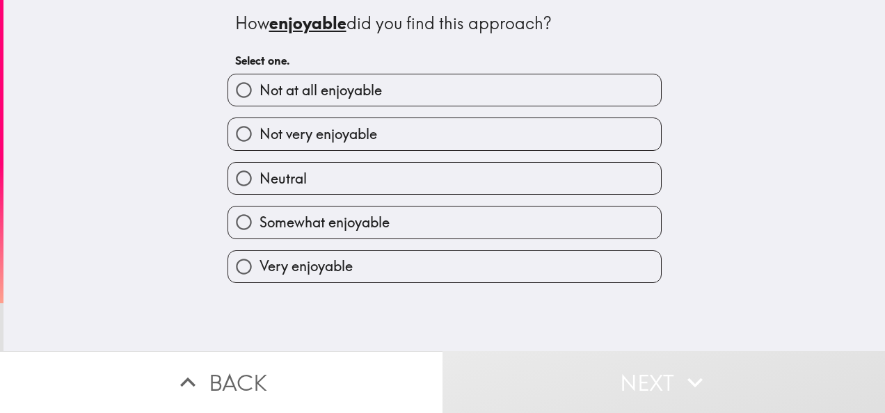
click at [315, 132] on span "Not very enjoyable" at bounding box center [319, 134] width 118 height 19
click at [260, 132] on input "Not very enjoyable" at bounding box center [243, 133] width 31 height 31
radio input "true"
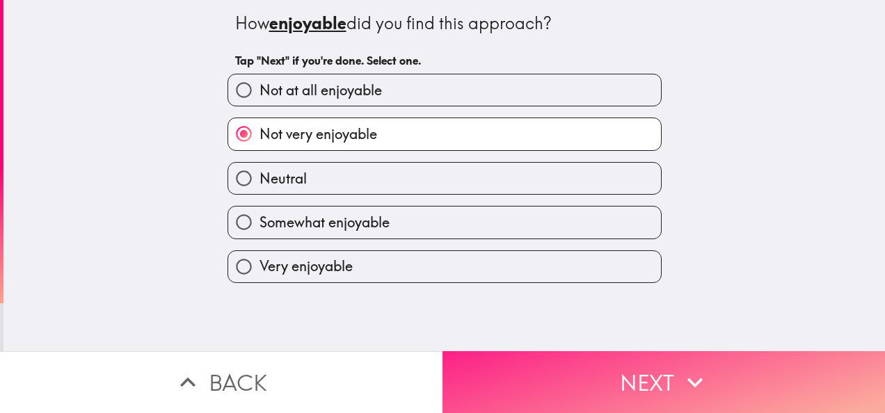
click at [489, 385] on button "Next" at bounding box center [664, 382] width 443 height 62
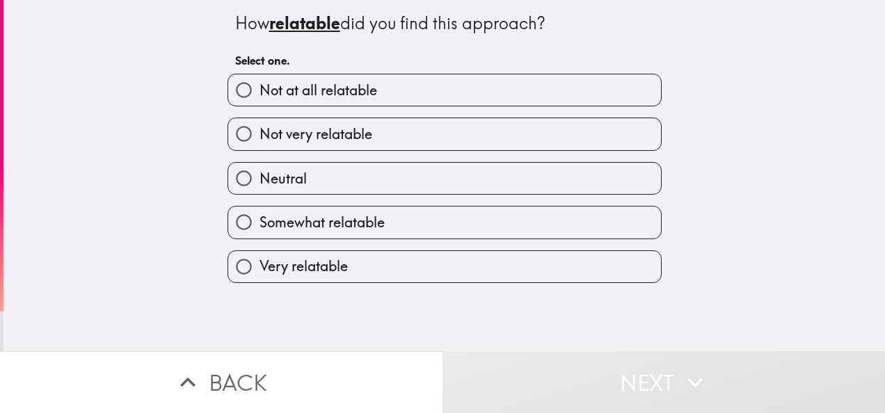
click at [319, 139] on span "Not very relatable" at bounding box center [316, 134] width 113 height 19
click at [260, 139] on input "Not very relatable" at bounding box center [243, 133] width 31 height 31
radio input "true"
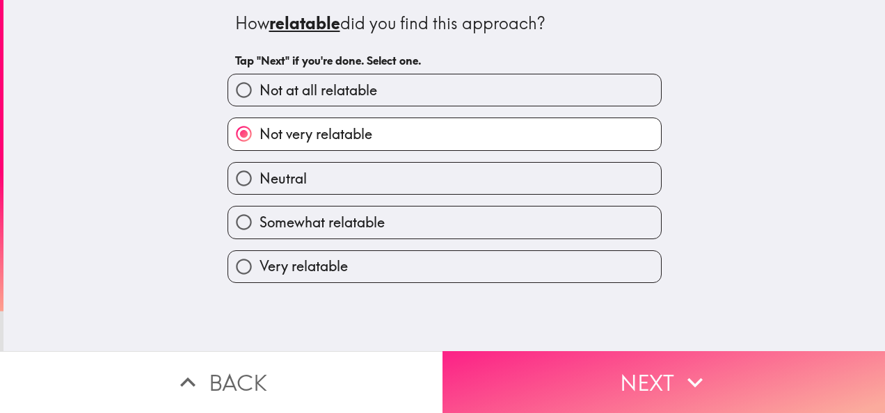
click at [486, 381] on button "Next" at bounding box center [664, 382] width 443 height 62
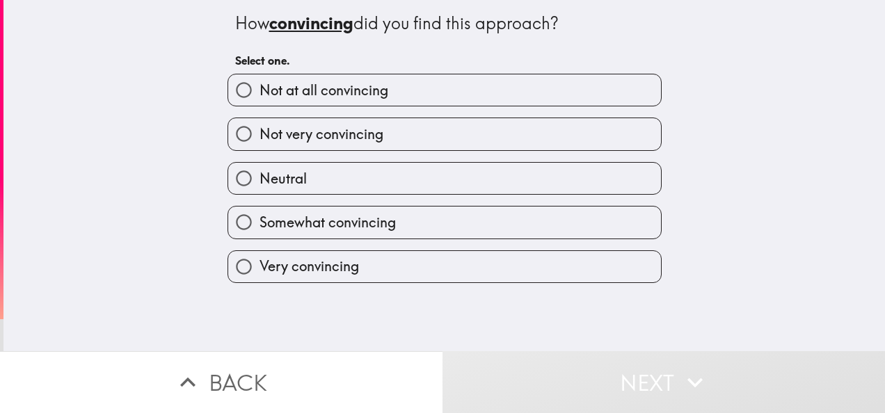
click at [341, 142] on span "Not very convincing" at bounding box center [322, 134] width 124 height 19
click at [260, 142] on input "Not very convincing" at bounding box center [243, 133] width 31 height 31
radio input "true"
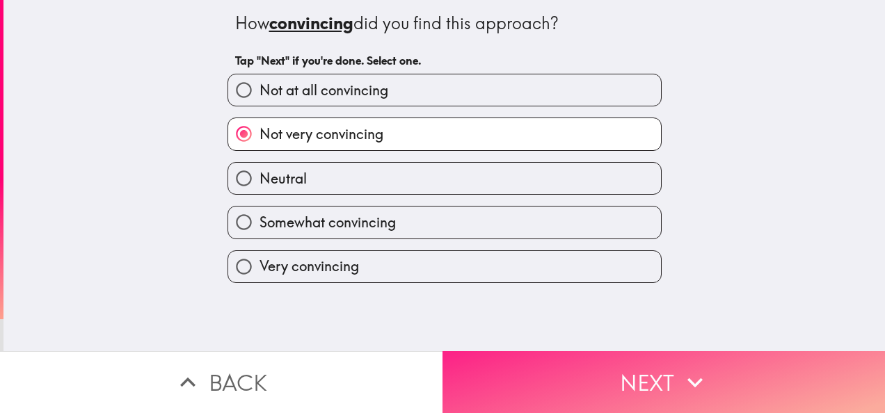
click at [486, 378] on button "Next" at bounding box center [664, 382] width 443 height 62
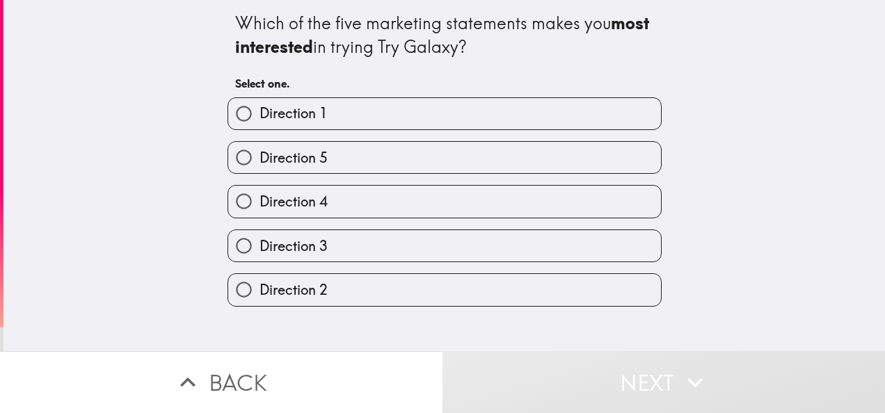
click at [354, 210] on label "Direction 4" at bounding box center [444, 201] width 433 height 31
click at [260, 210] on input "Direction 4" at bounding box center [243, 201] width 31 height 31
radio input "true"
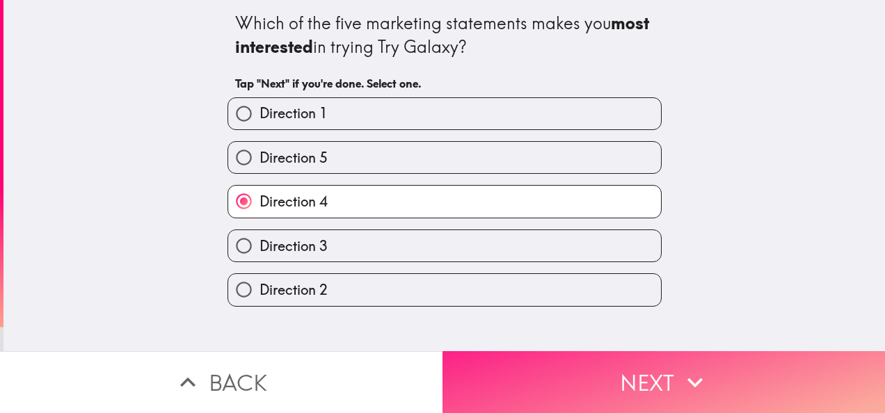
click at [487, 374] on button "Next" at bounding box center [664, 382] width 443 height 62
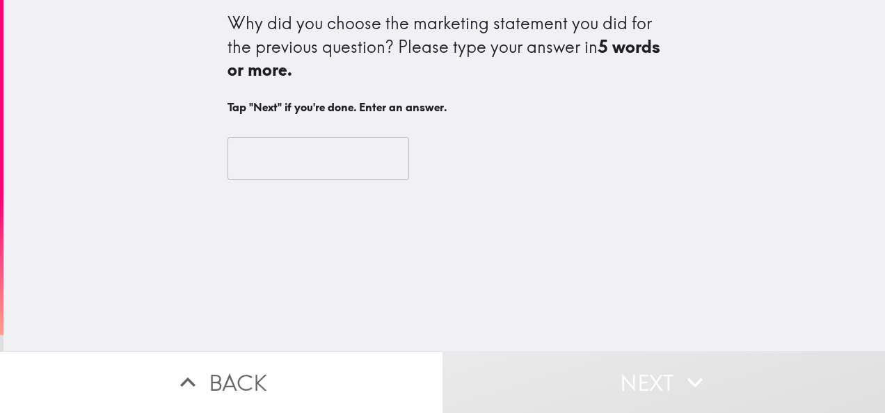
click at [267, 175] on input "text" at bounding box center [319, 158] width 182 height 43
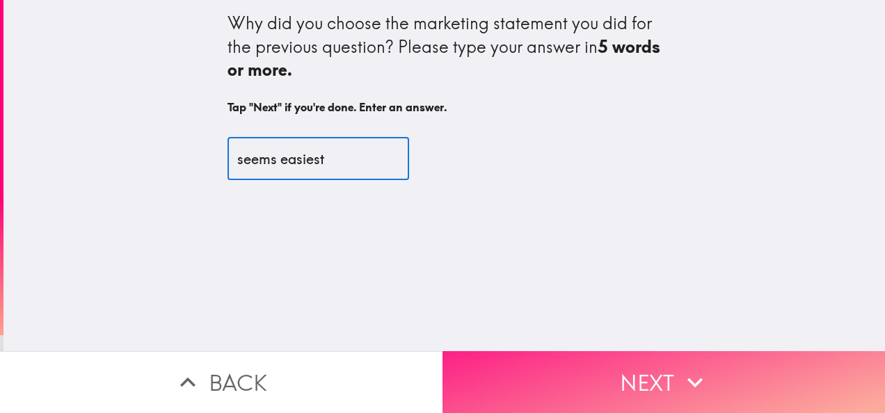
type input "seems easiest"
click at [713, 373] on button "Next" at bounding box center [664, 382] width 443 height 62
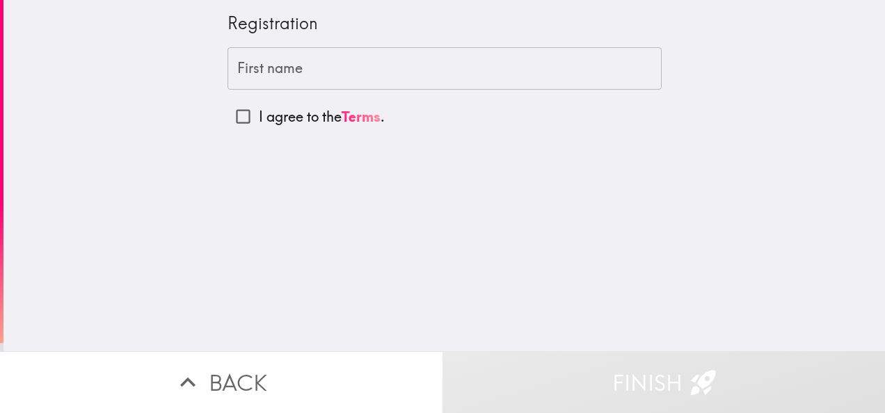
click at [228, 75] on div "First name First name" at bounding box center [445, 68] width 434 height 43
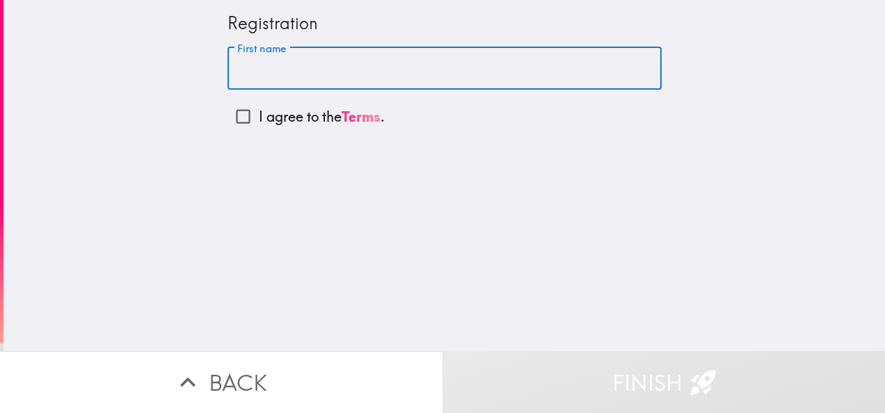
type input "[PERSON_NAME]"
click at [228, 121] on input "I agree to the Terms ." at bounding box center [243, 116] width 31 height 31
checkbox input "true"
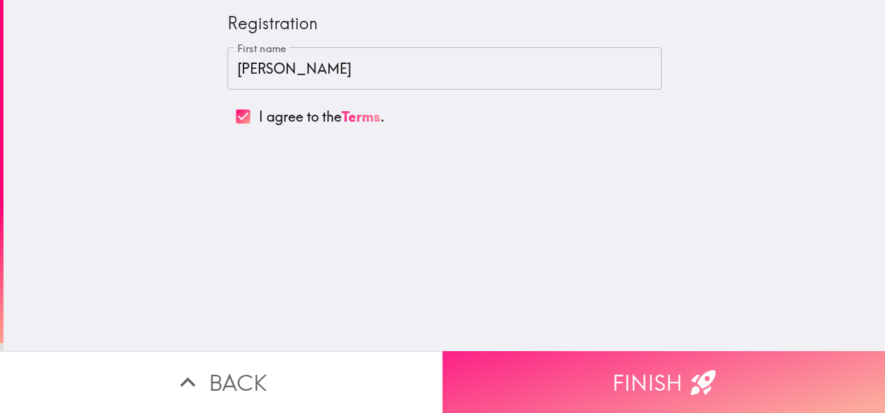
click at [770, 374] on button "Finish" at bounding box center [664, 382] width 443 height 62
